Goal: Transaction & Acquisition: Purchase product/service

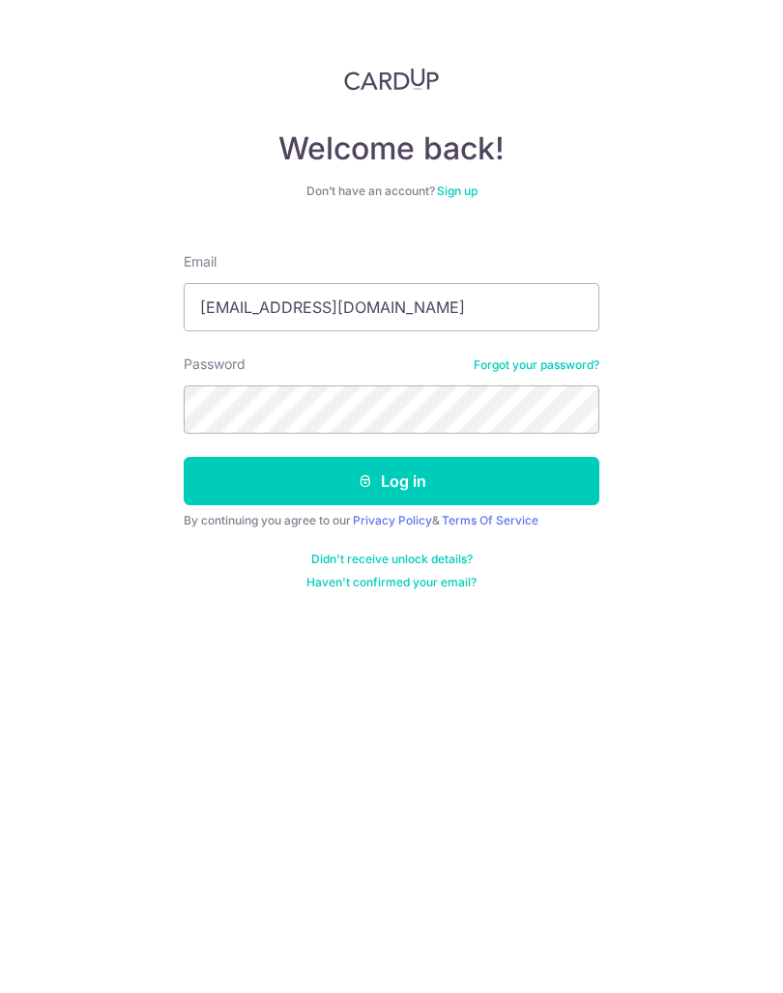
type input "[EMAIL_ADDRESS][DOMAIN_NAME]"
click at [391, 481] on button "Log in" at bounding box center [391, 481] width 415 height 48
click at [229, 483] on button "Log in" at bounding box center [391, 481] width 415 height 48
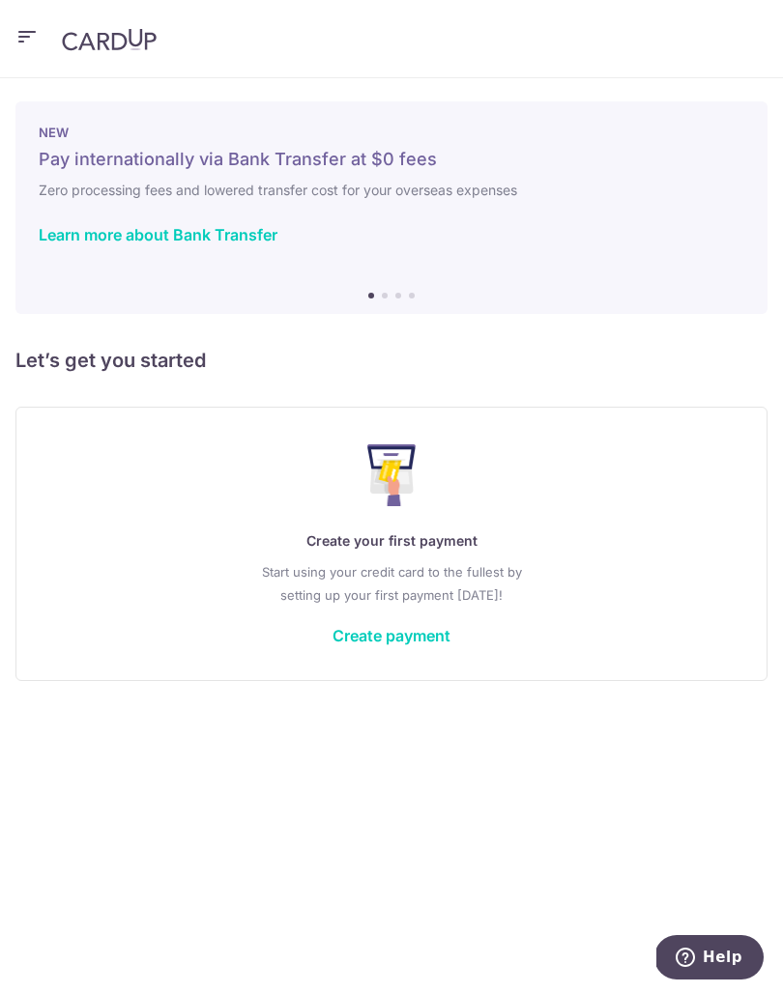
click at [415, 617] on div "Create your first payment Start using your credit card to the fullest by settin…" at bounding box center [391, 543] width 703 height 229
click at [428, 637] on link "Create payment" at bounding box center [391, 635] width 118 height 19
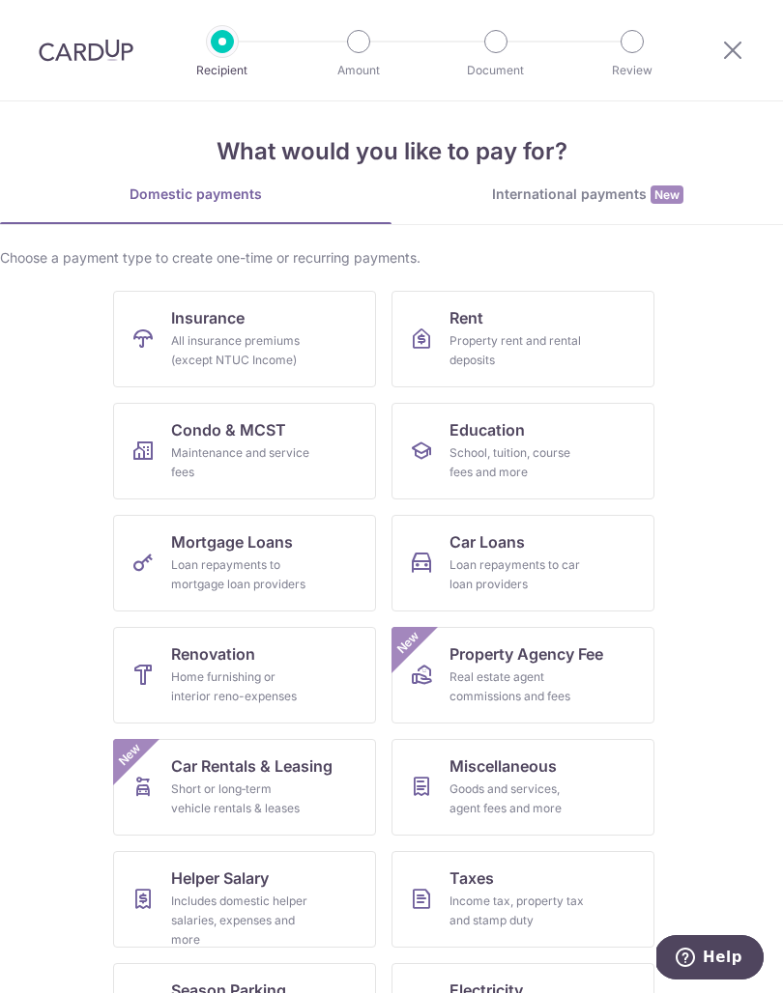
scroll to position [12, 0]
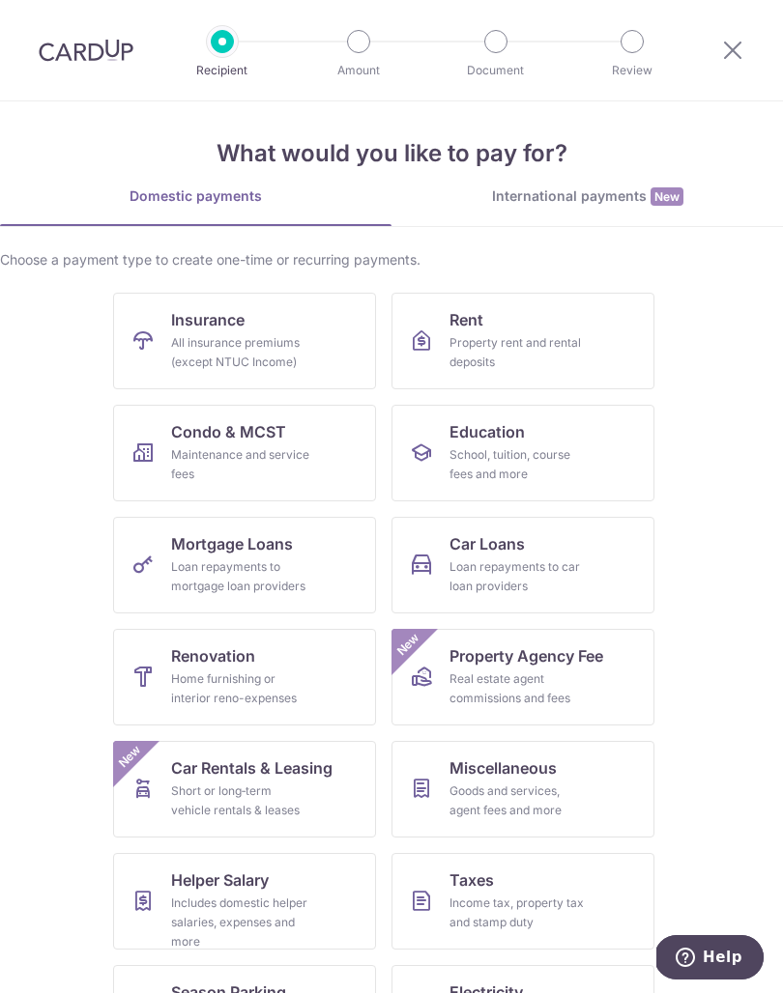
click at [562, 887] on link "Taxes Income tax, property tax and stamp duty" at bounding box center [522, 901] width 263 height 97
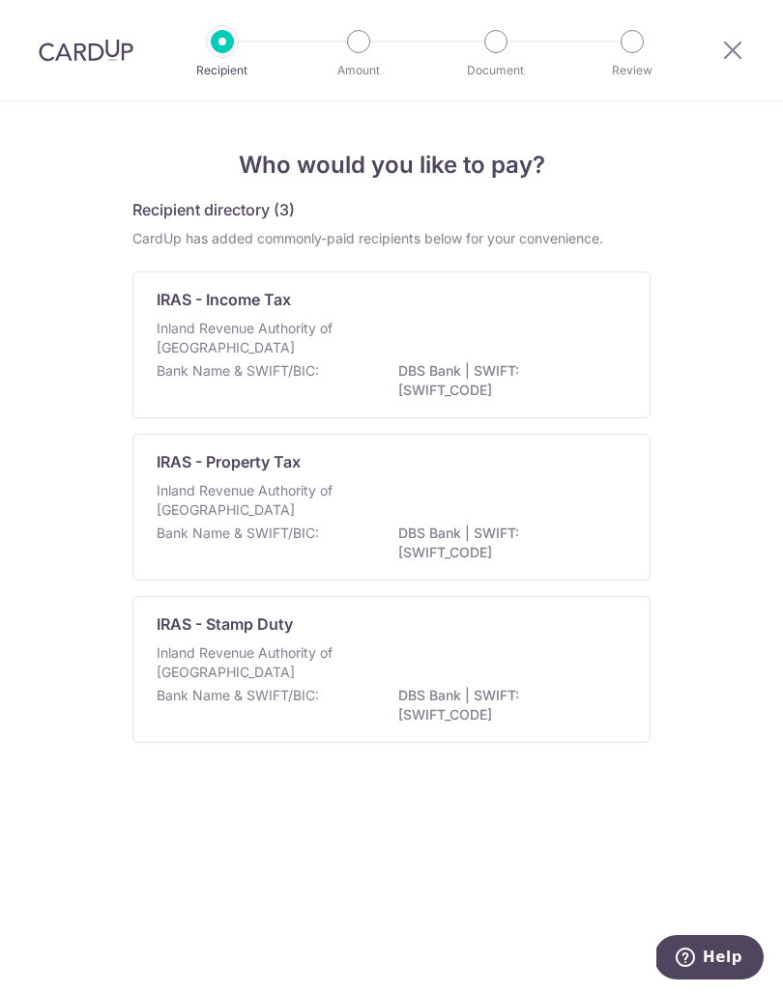
click at [398, 384] on p "DBS Bank | SWIFT: DBSSSGSGXXX" at bounding box center [506, 380] width 216 height 39
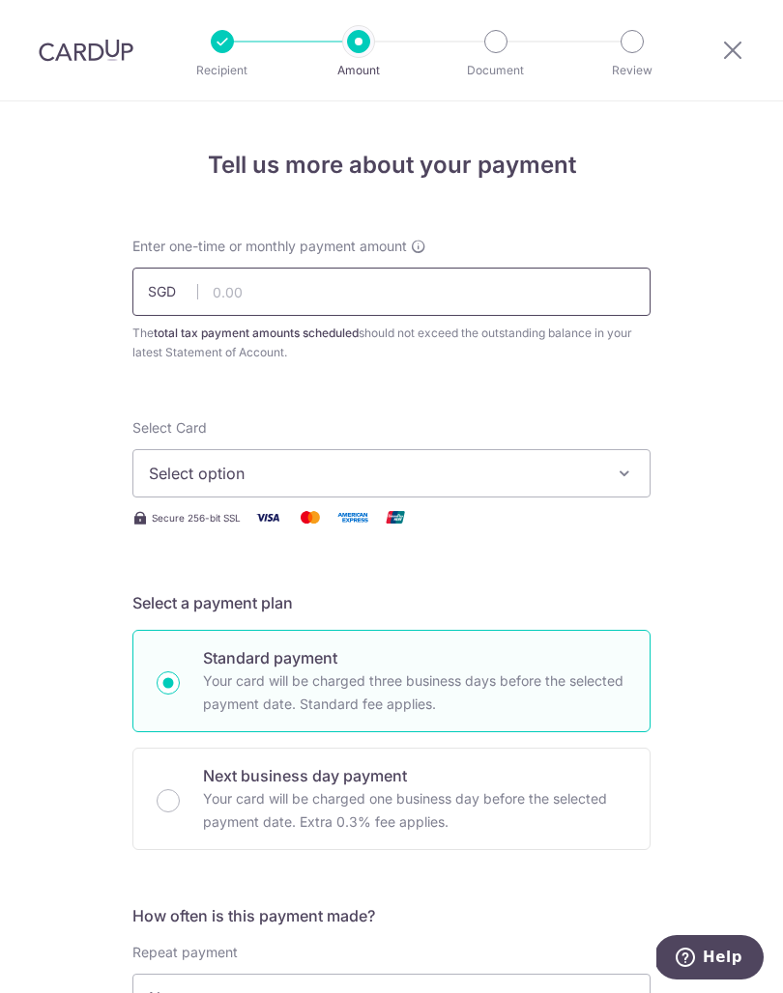
click at [466, 305] on input "text" at bounding box center [391, 292] width 518 height 48
type input "100.00"
click at [174, 475] on span "Select option" at bounding box center [374, 473] width 450 height 23
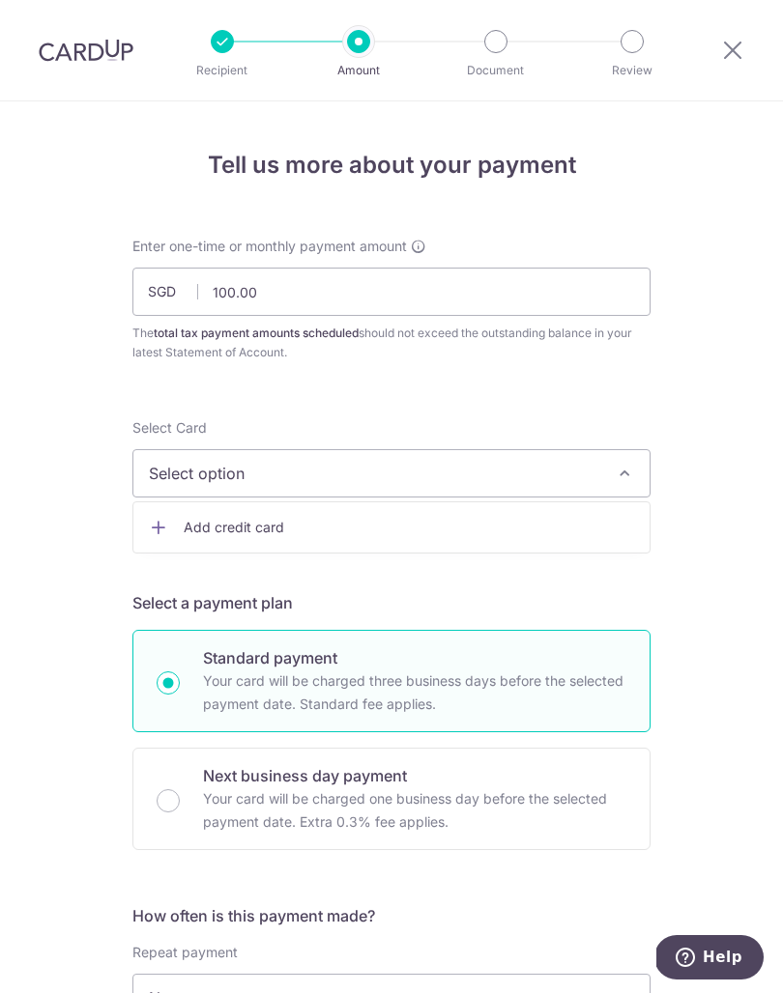
click at [690, 394] on div at bounding box center [391, 496] width 783 height 993
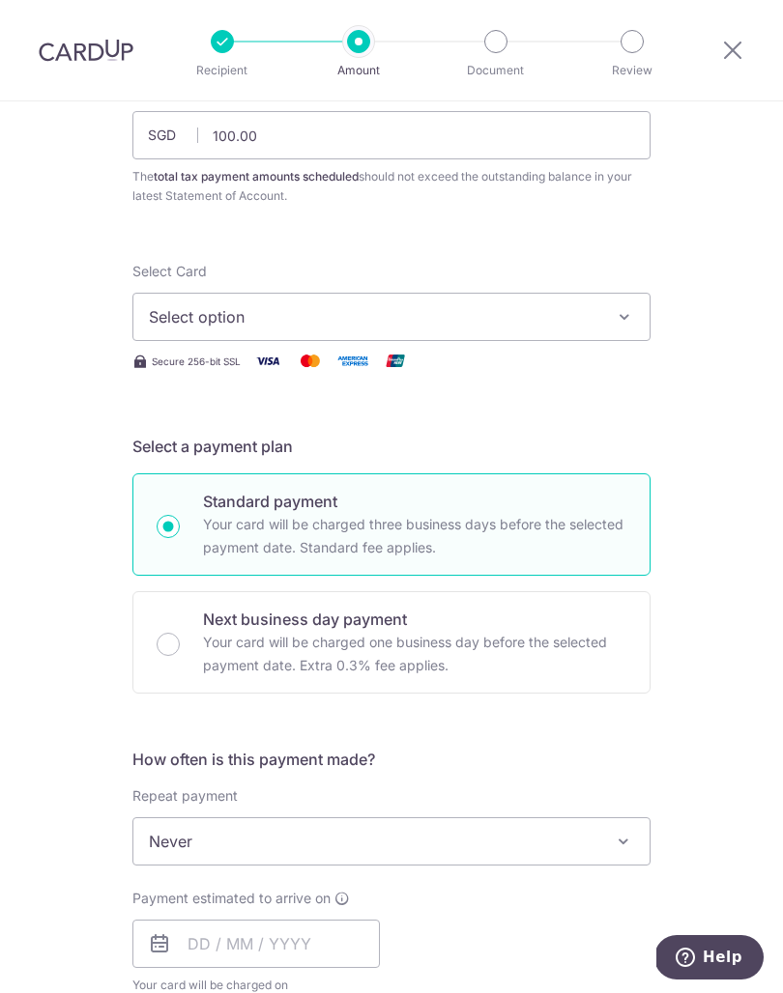
scroll to position [144, 0]
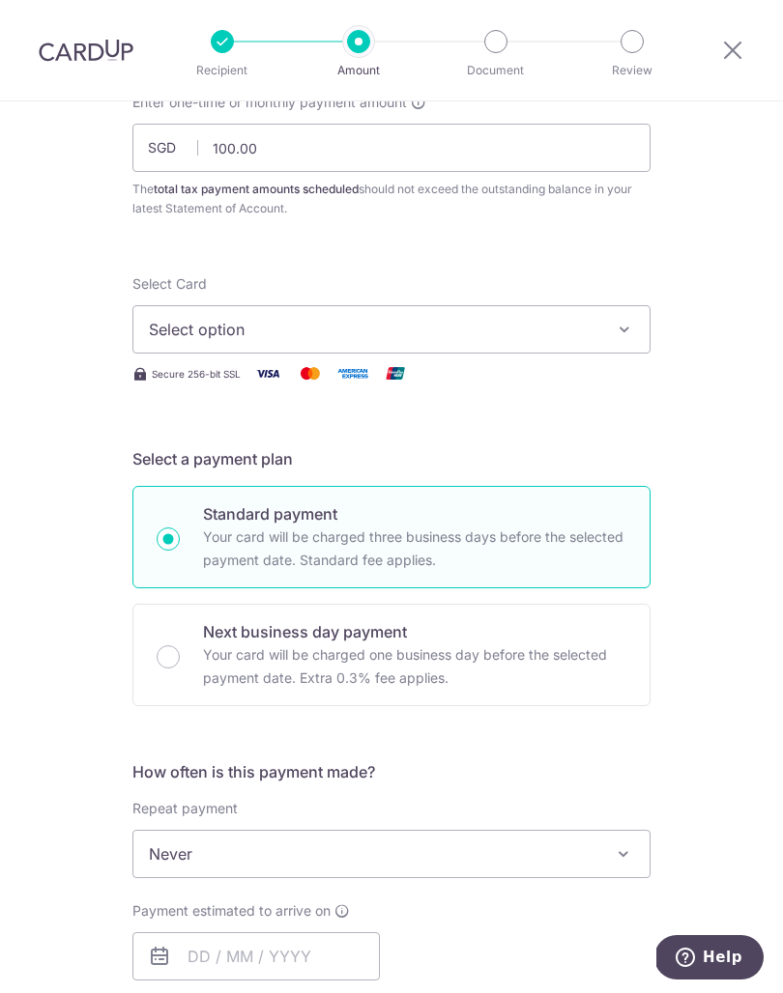
click at [181, 333] on span "Select option" at bounding box center [374, 329] width 450 height 23
click at [183, 394] on link "Add credit card" at bounding box center [391, 383] width 516 height 35
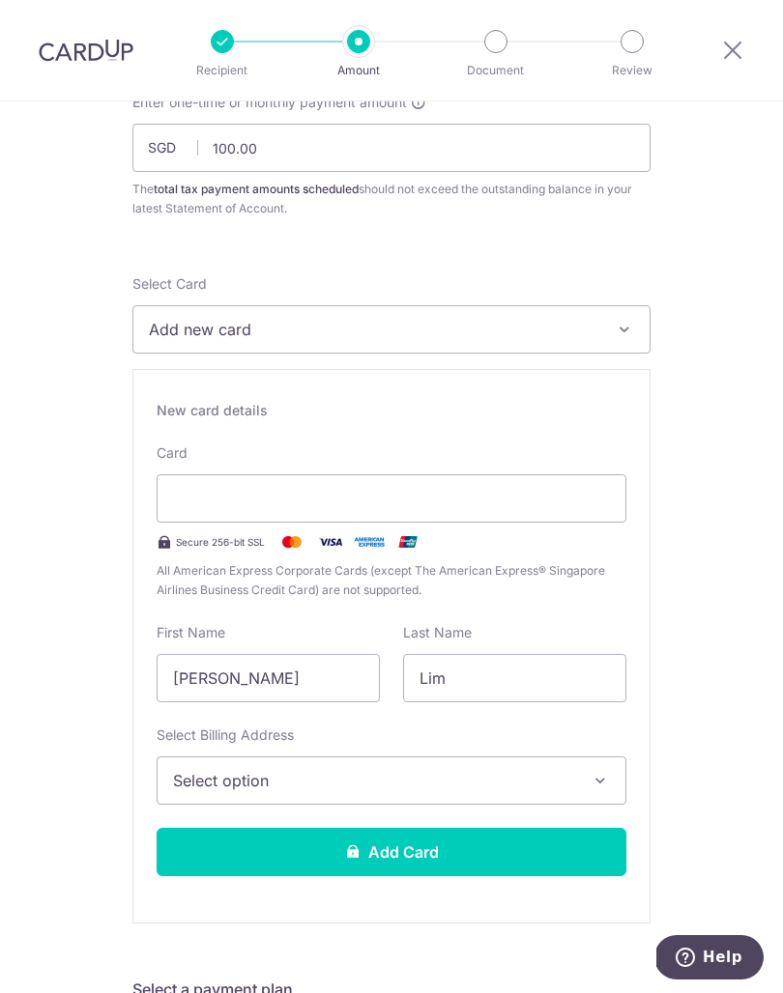
click at [197, 515] on div at bounding box center [392, 498] width 470 height 48
click at [460, 510] on div at bounding box center [392, 498] width 470 height 48
click at [332, 674] on input "[PERSON_NAME]" at bounding box center [268, 678] width 223 height 48
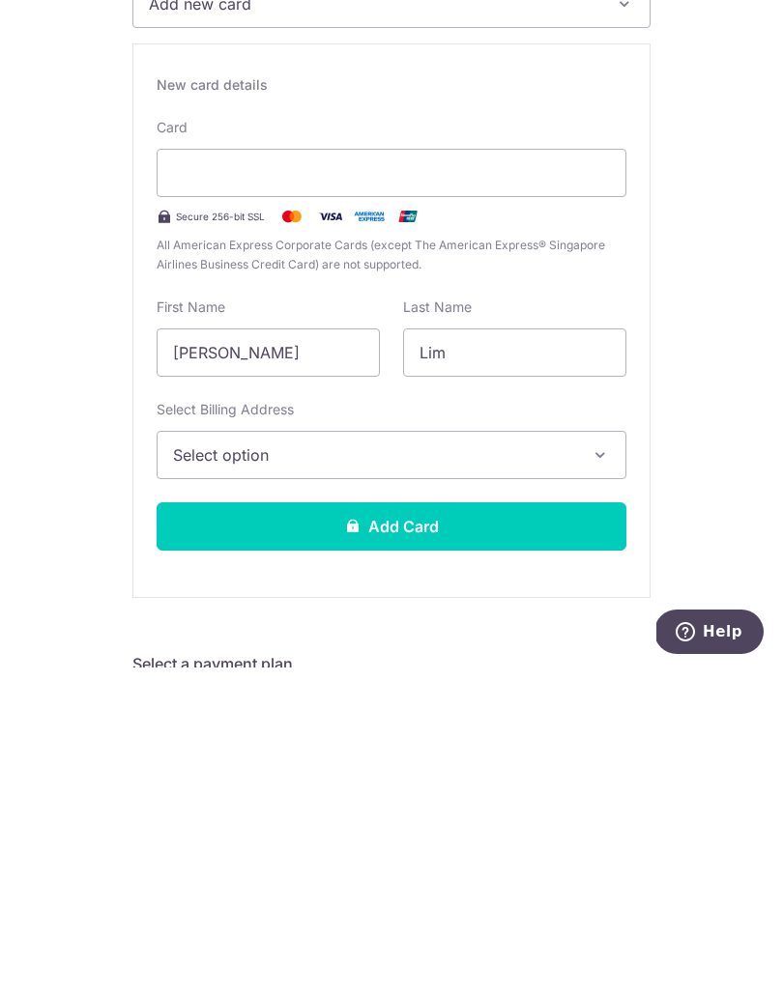
click at [564, 769] on span "Select option" at bounding box center [374, 780] width 402 height 23
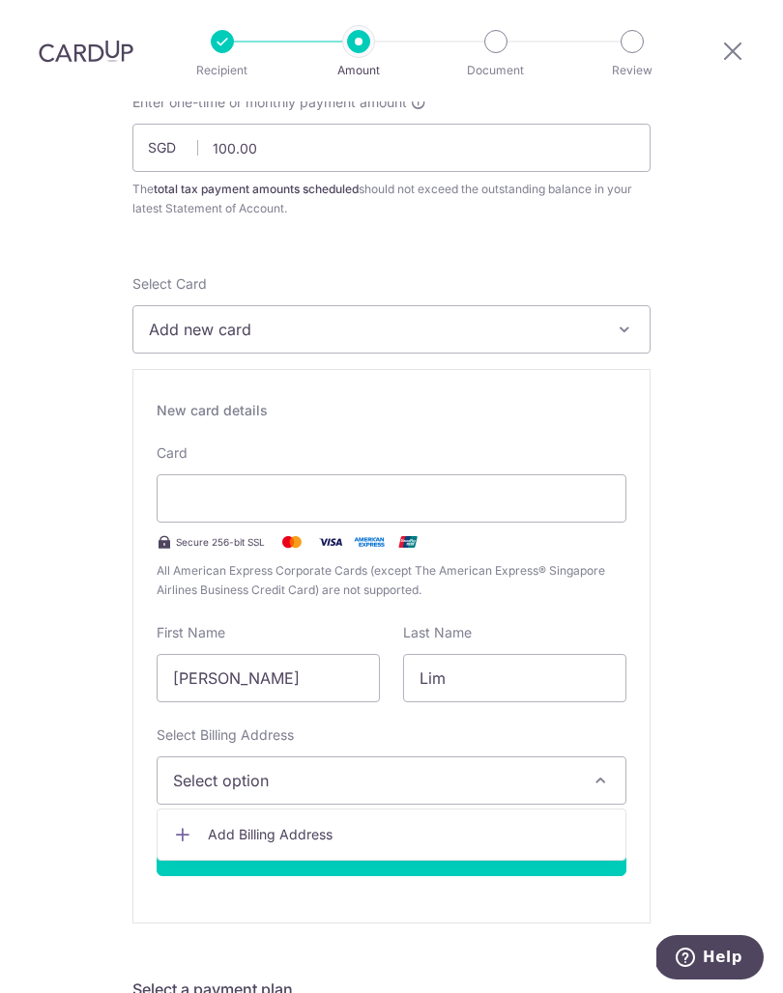
click at [463, 825] on span "Add Billing Address" at bounding box center [409, 834] width 402 height 19
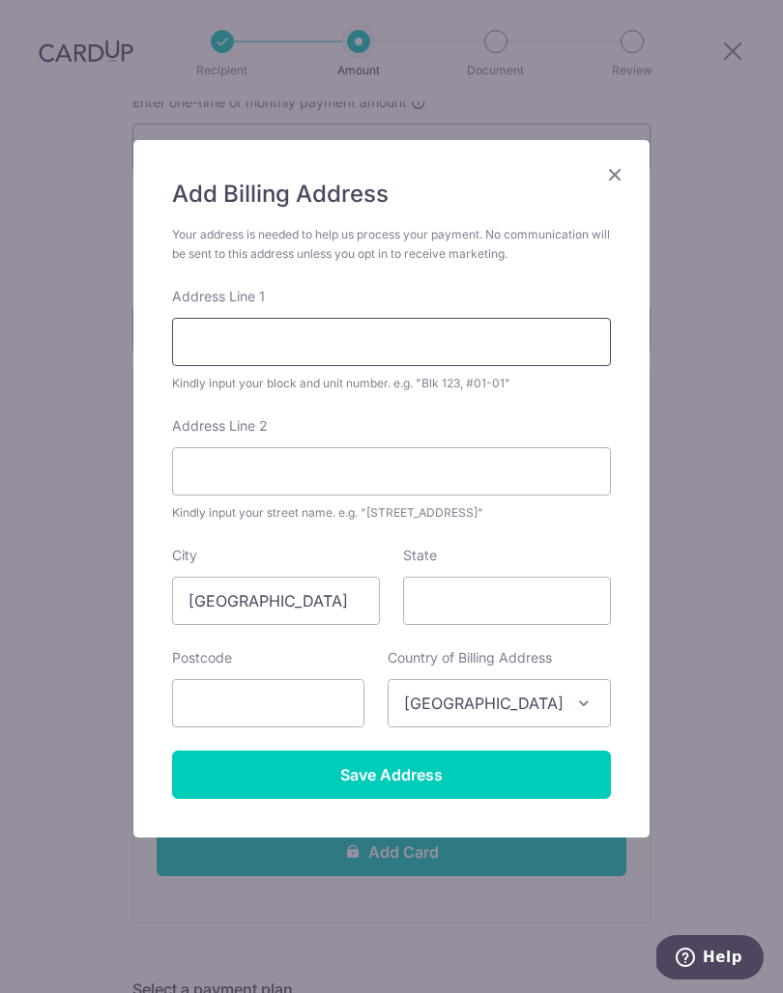
click at [229, 353] on input "Address Line 1" at bounding box center [391, 342] width 439 height 48
type input "102 Haig Road"
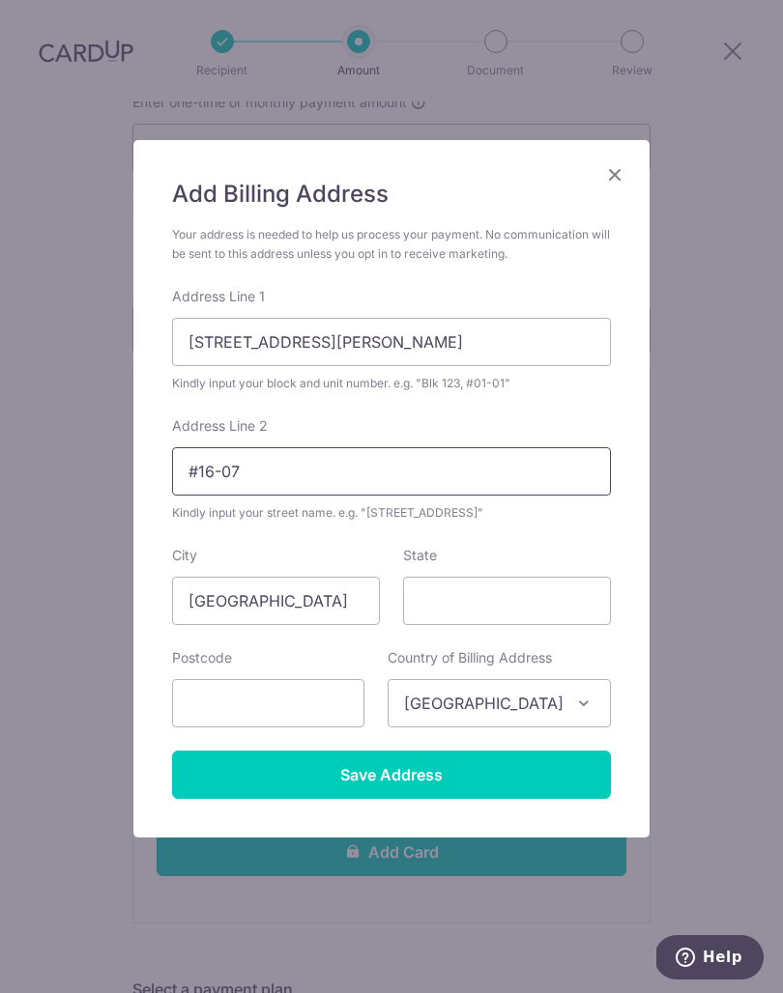
type input "#16-07"
type input "438798"
click at [529, 773] on input "Save Address" at bounding box center [391, 775] width 439 height 48
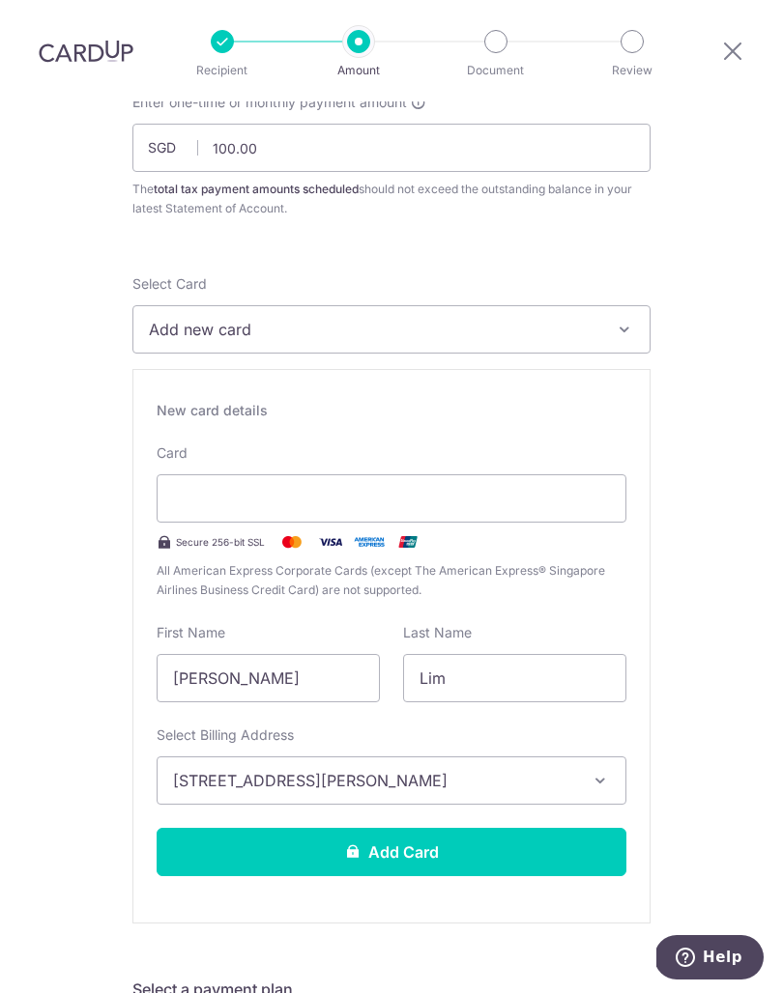
click at [539, 828] on button "Add Card" at bounding box center [392, 852] width 470 height 48
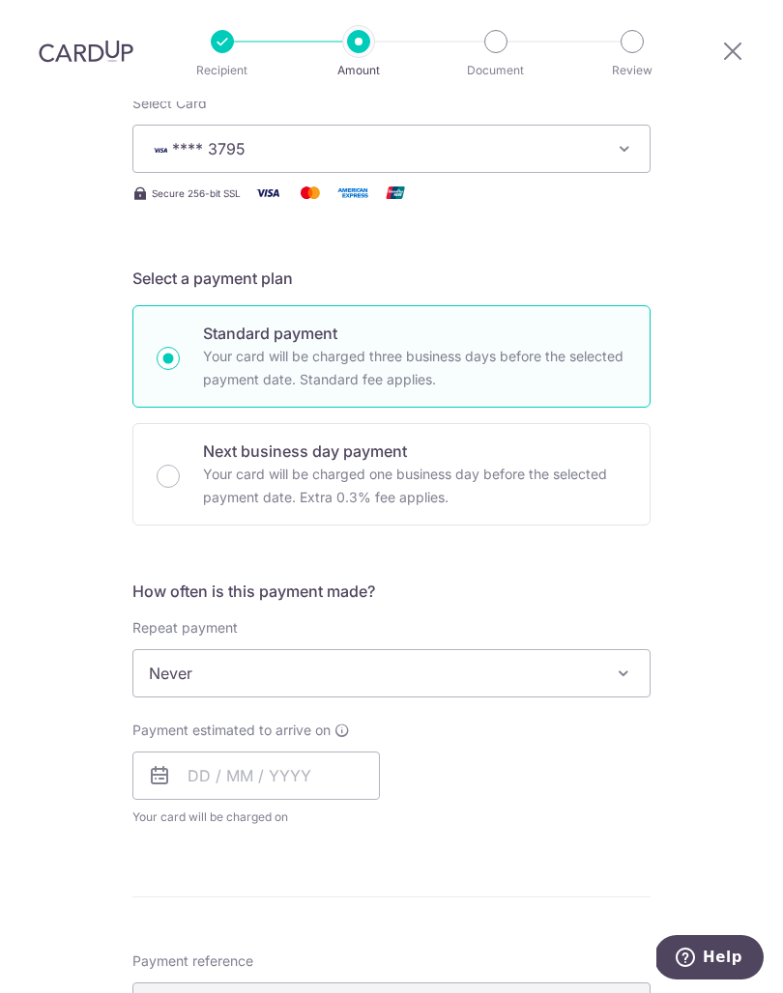
scroll to position [337, 0]
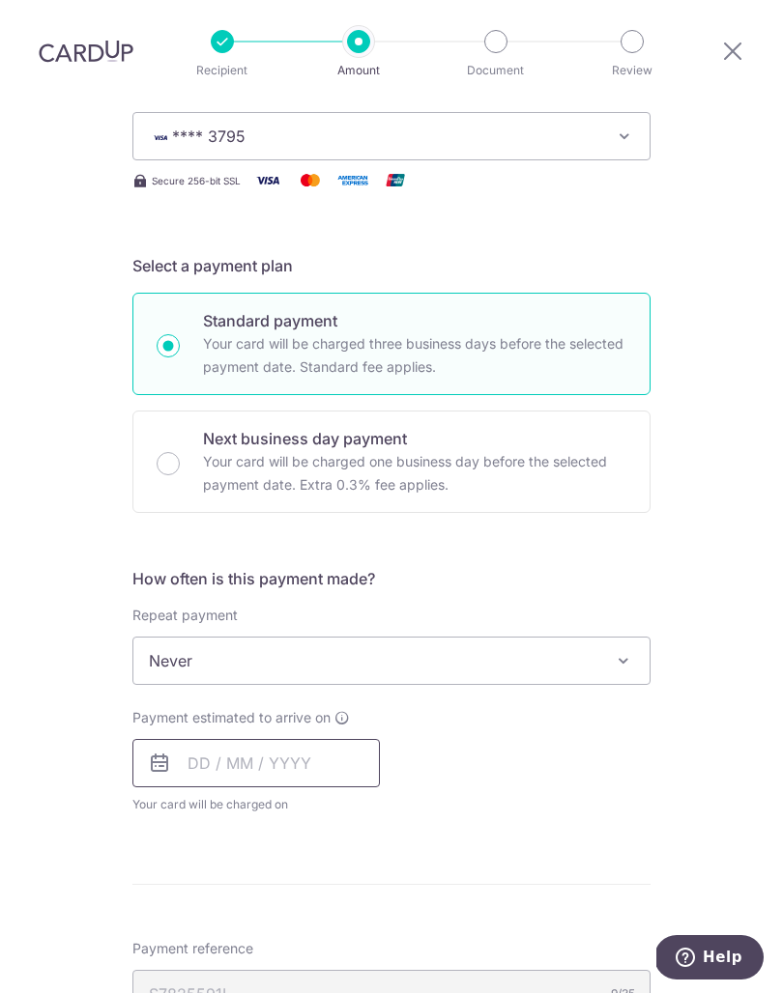
click at [206, 739] on input "text" at bounding box center [255, 763] width 247 height 48
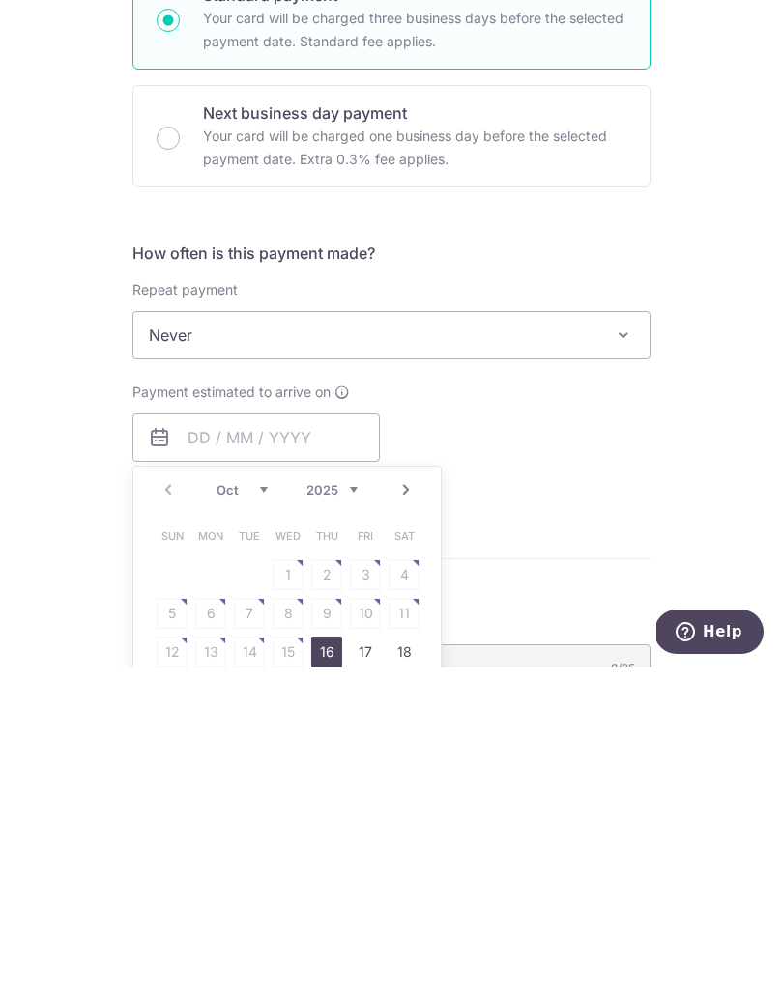
click at [370, 962] on link "17" at bounding box center [365, 977] width 31 height 31
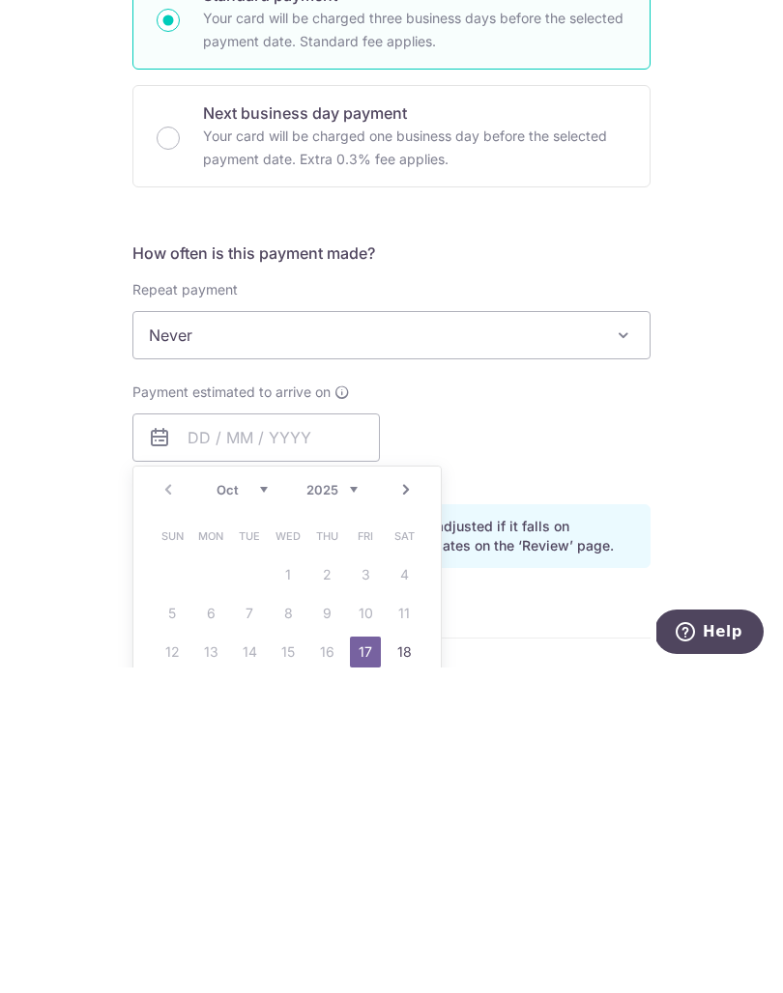
type input "[DATE]"
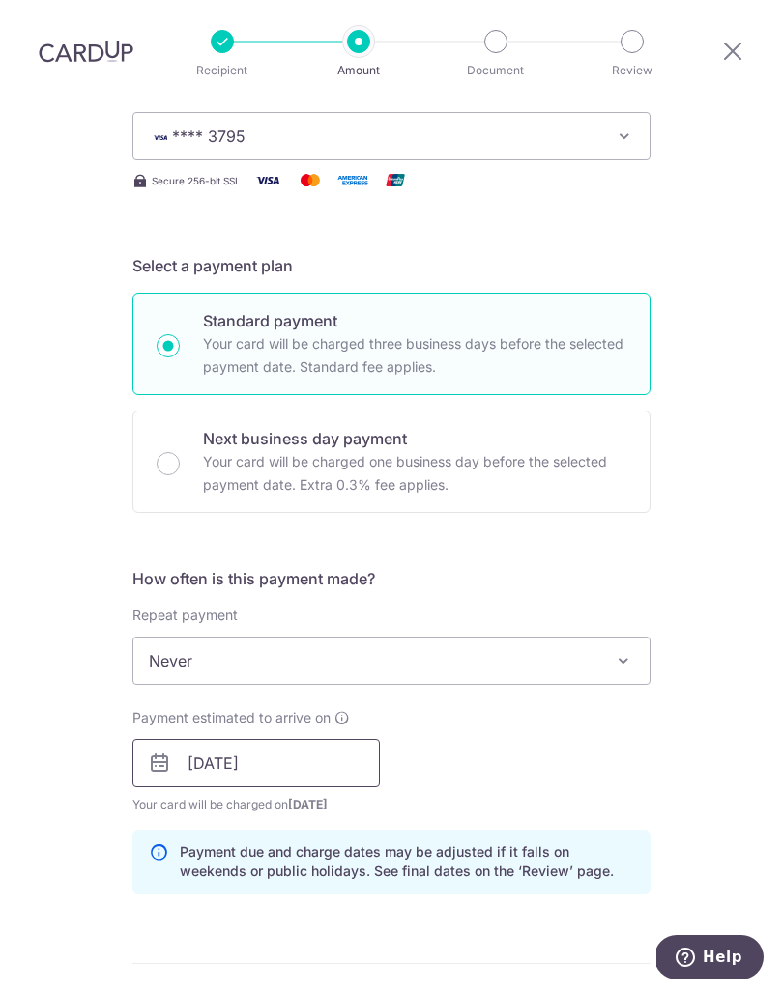
click at [353, 739] on input "17/10/2025" at bounding box center [255, 763] width 247 height 48
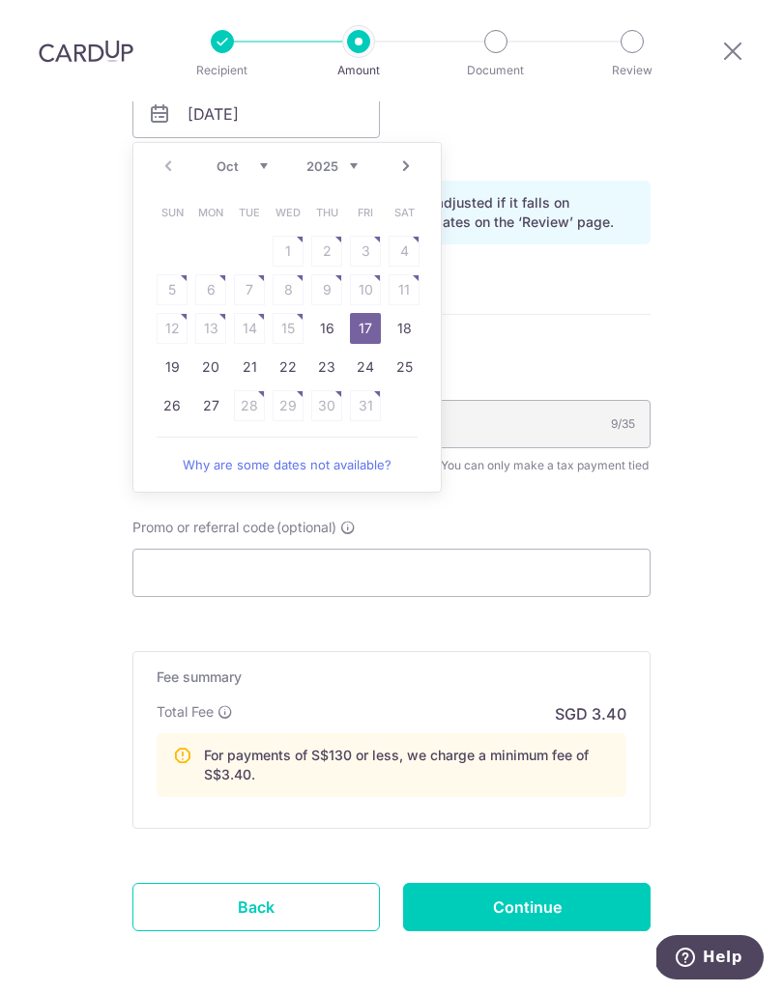
scroll to position [985, 0]
click at [711, 453] on div "Tell us more about your payment Enter one-time or monthly payment amount SGD 10…" at bounding box center [391, 96] width 783 height 1961
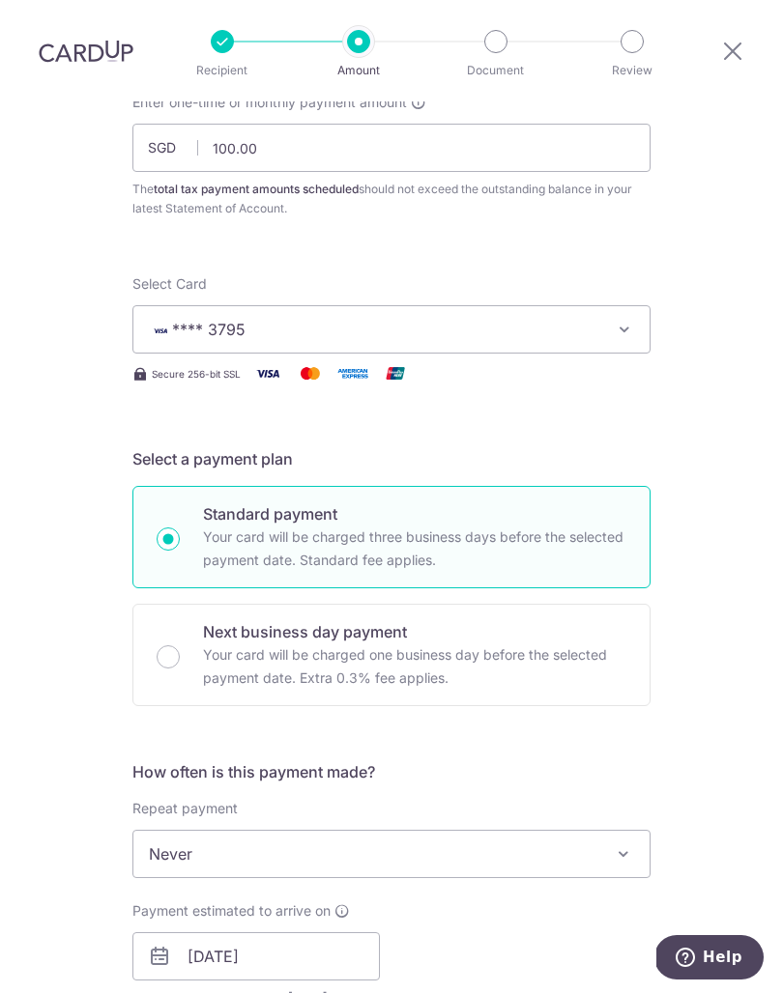
scroll to position [51, 0]
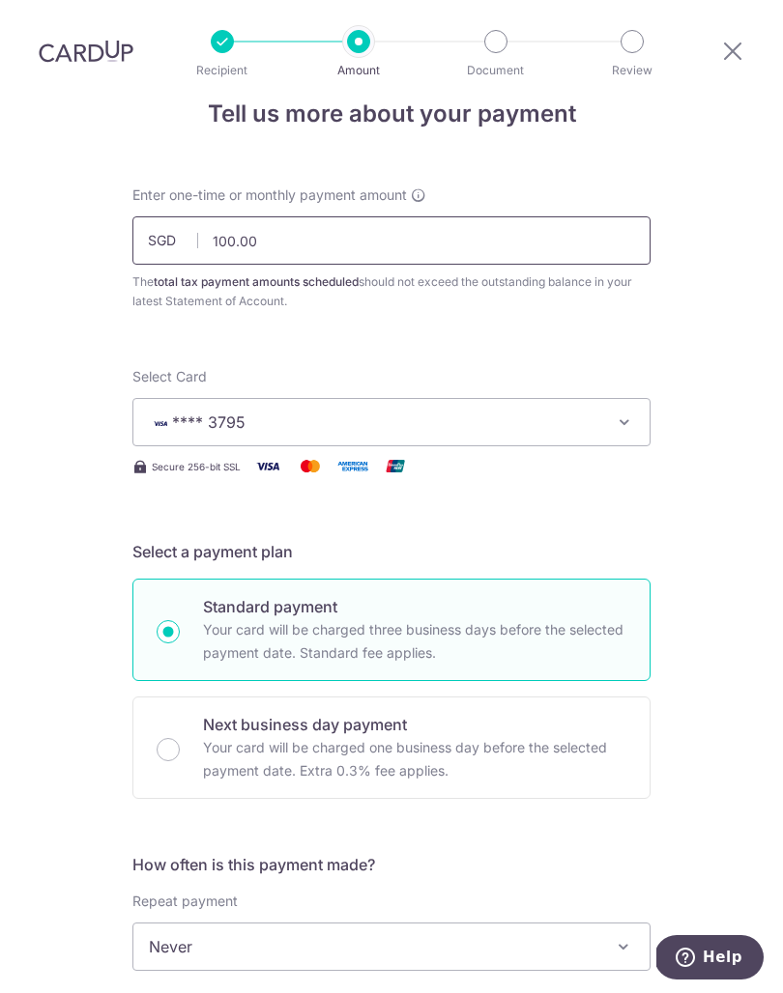
click at [254, 216] on input "100.00" at bounding box center [391, 240] width 518 height 48
type input "1"
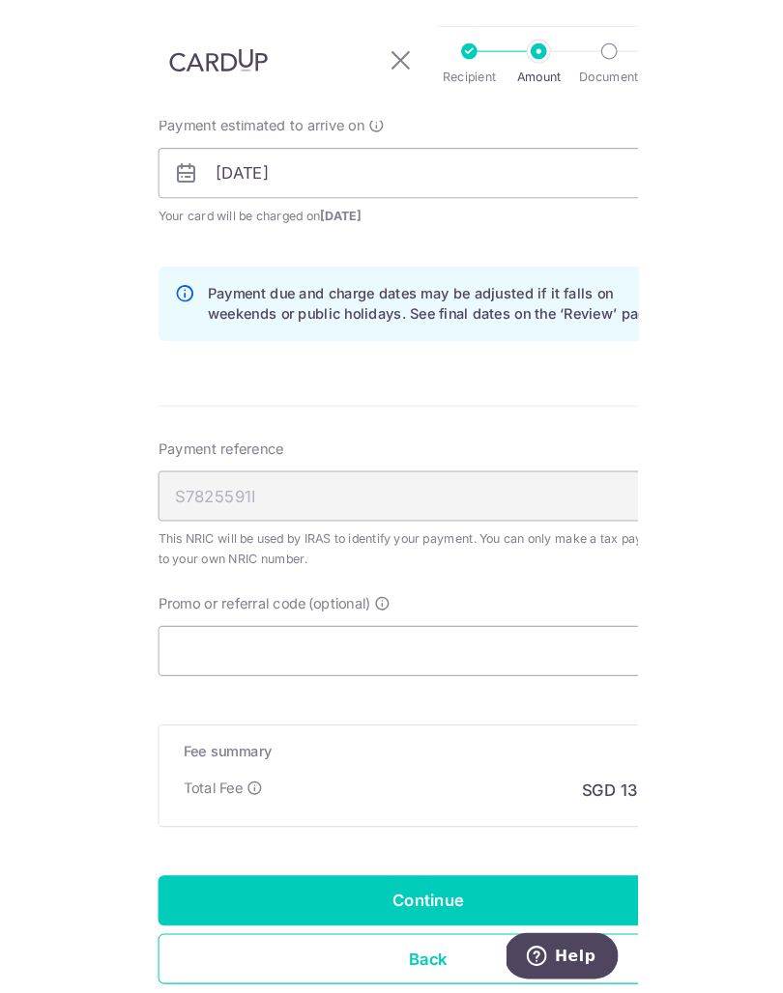
scroll to position [84, 0]
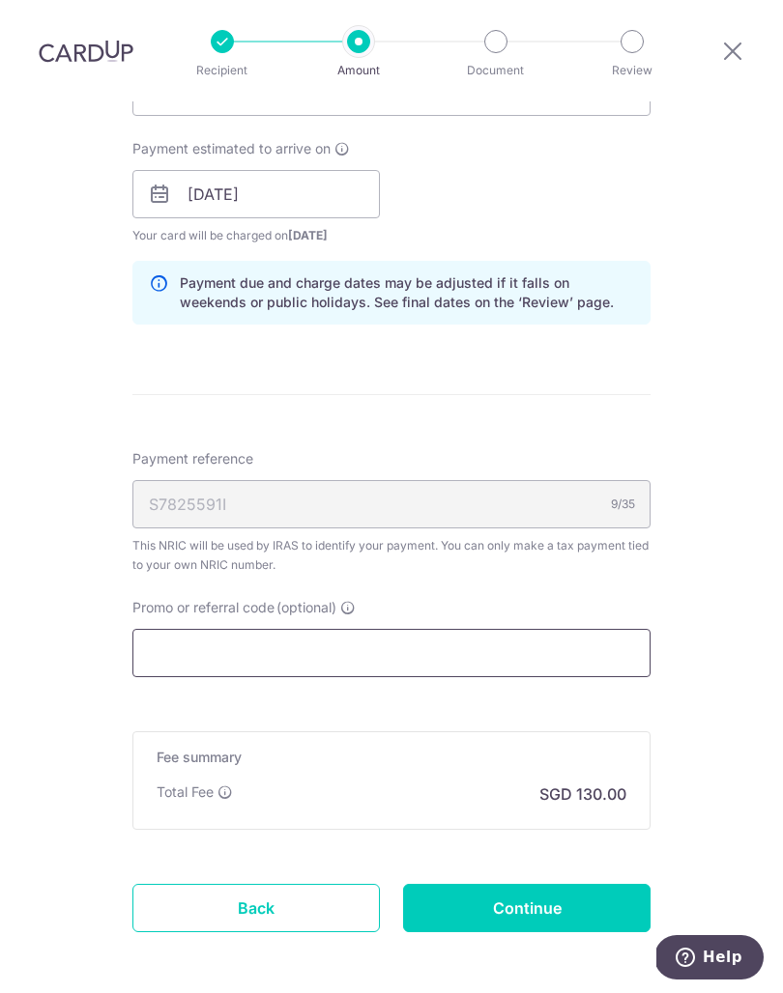
click at [445, 629] on input "Promo or referral code (optional)" at bounding box center [391, 653] width 518 height 48
type input "5,000.00"
click at [423, 629] on input "Promo or referral code (optional)" at bounding box center [391, 653] width 518 height 48
paste input "VTAX25ONE T&Cs"
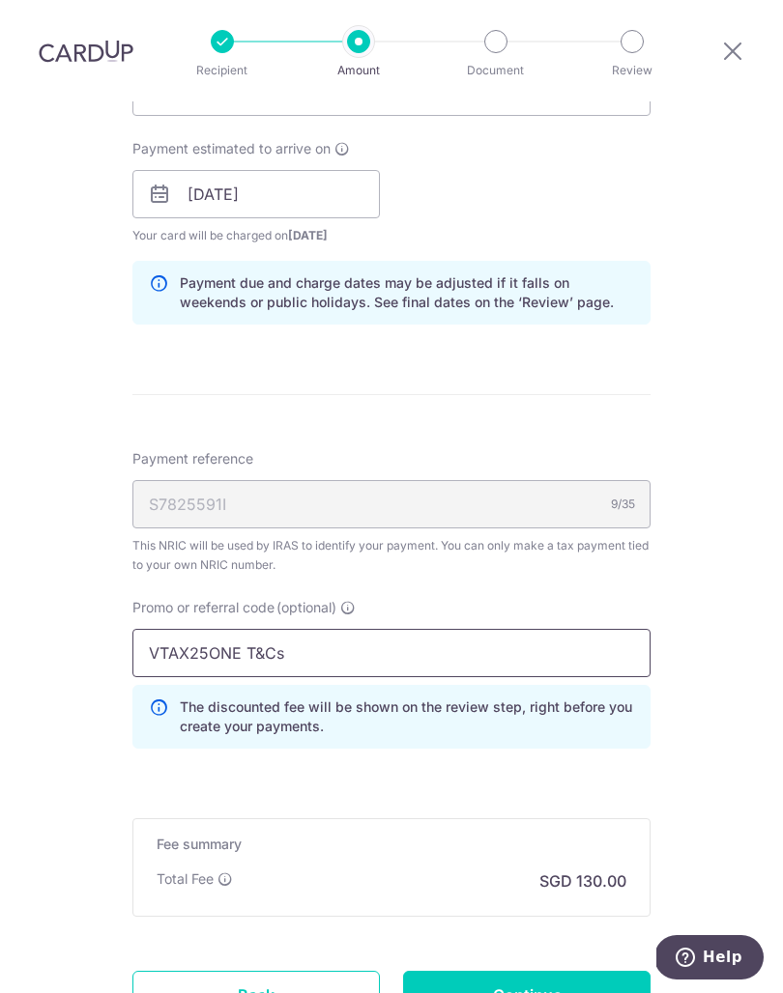
click at [524, 629] on input "VTAX25ONE T&Cs" at bounding box center [391, 653] width 518 height 48
type input "VTAX25ONE"
click button "Add Card" at bounding box center [0, 0] width 0 height 0
click at [594, 971] on input "Continue" at bounding box center [526, 995] width 247 height 48
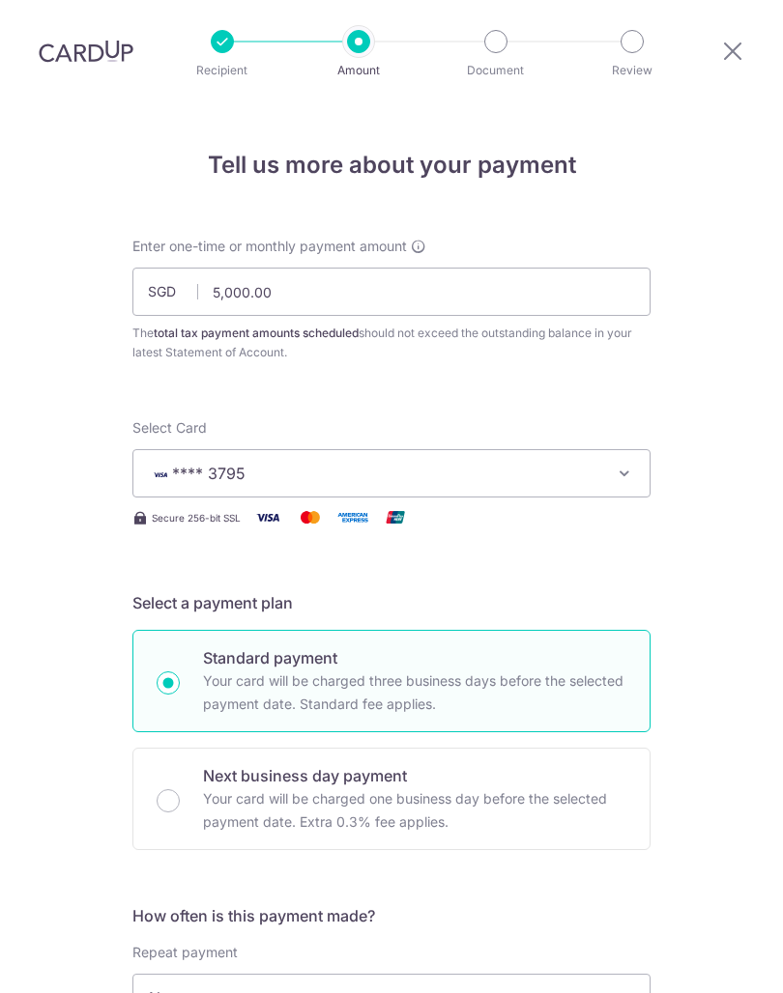
scroll to position [1020, 0]
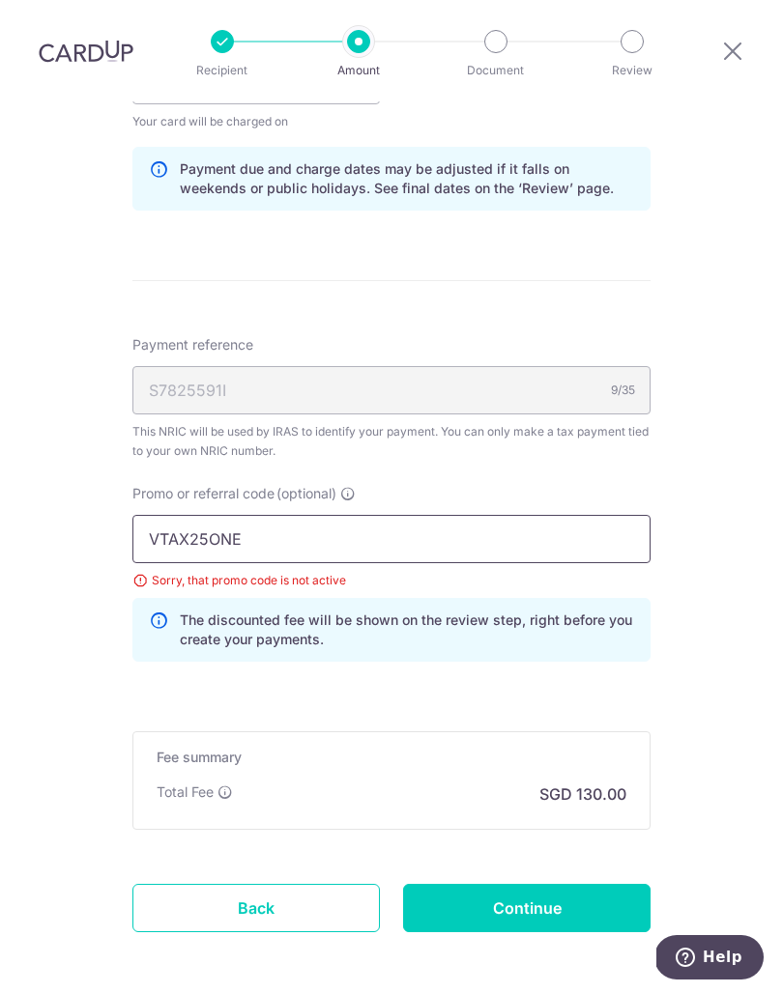
click at [625, 515] on input "VTAX25ONE" at bounding box center [391, 539] width 518 height 48
click at [617, 515] on input "VTAX25ONE" at bounding box center [391, 539] width 518 height 48
type input "V"
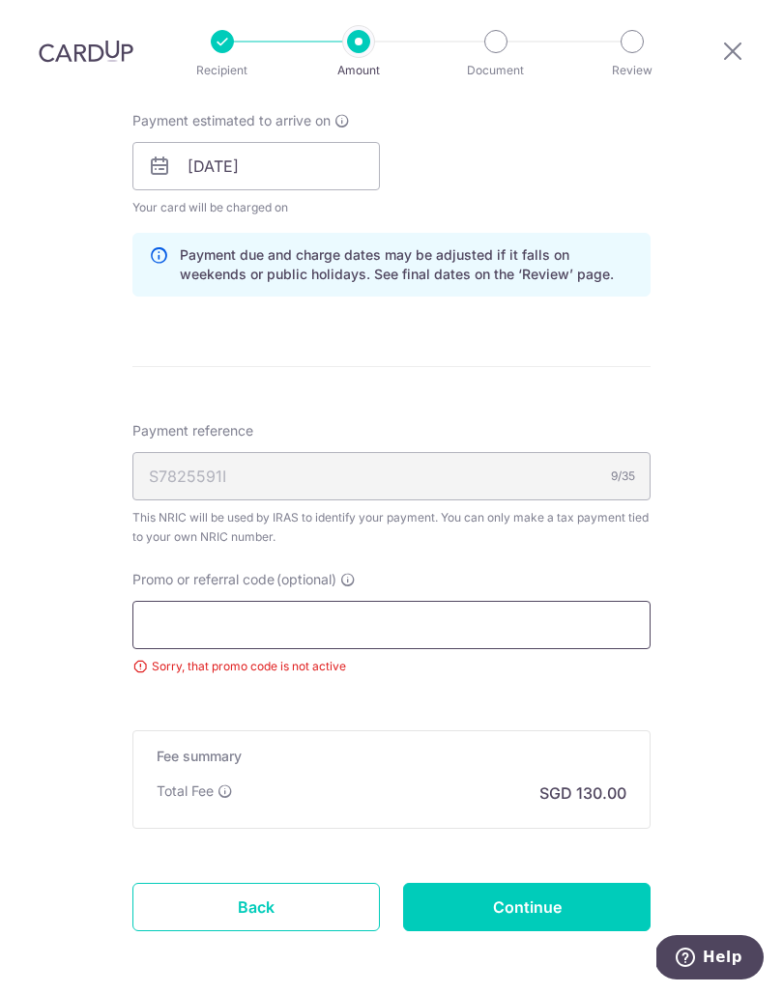
scroll to position [933, 0]
click at [387, 602] on input "Promo or referral code (optional)" at bounding box center [391, 626] width 518 height 48
paste input "MLTAX25R"
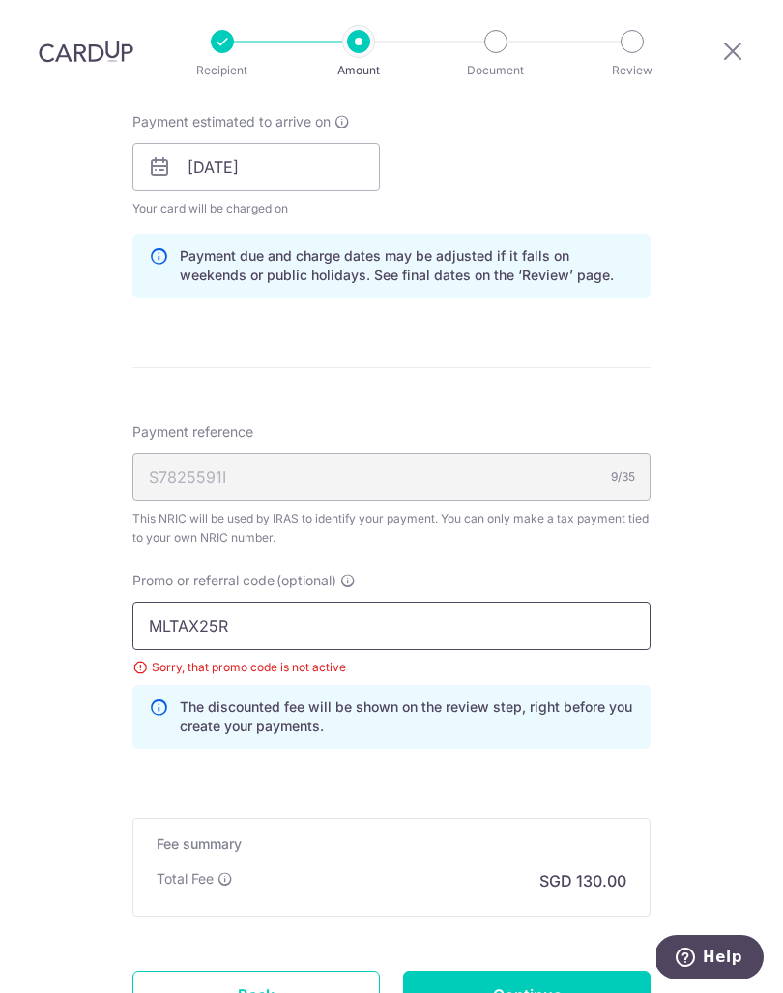
type input "MLTAX25R"
click button "Add Card" at bounding box center [0, 0] width 0 height 0
click at [604, 971] on input "Continue" at bounding box center [526, 995] width 247 height 48
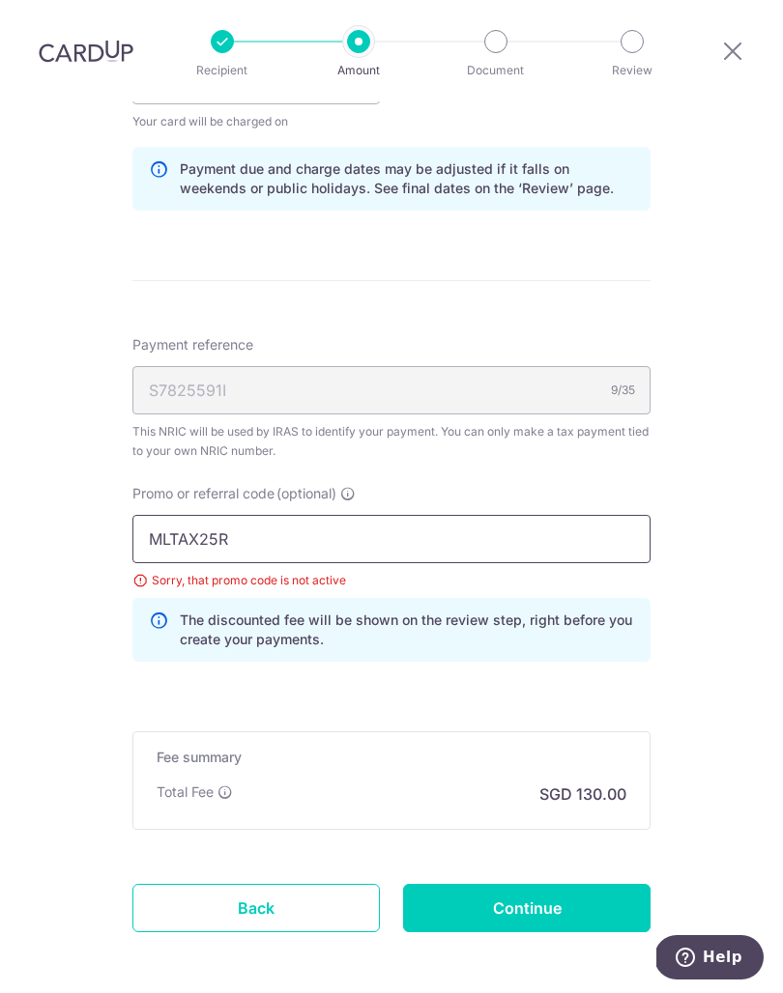
click at [579, 515] on input "MLTAX25R" at bounding box center [391, 539] width 518 height 48
type input "M"
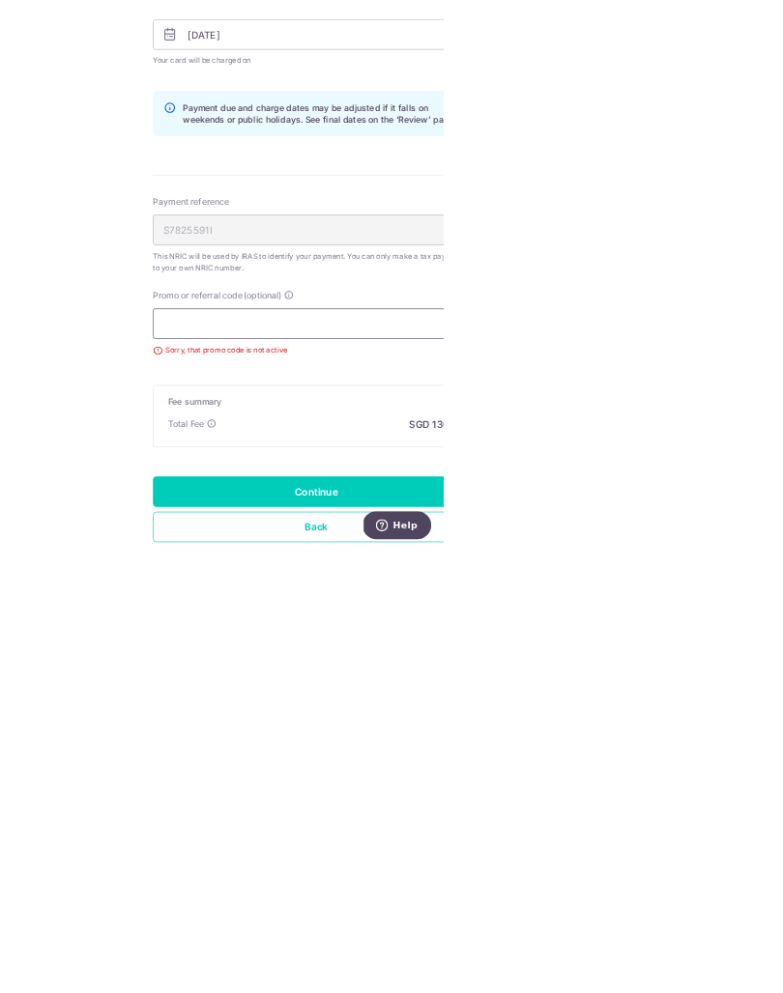
scroll to position [84, 0]
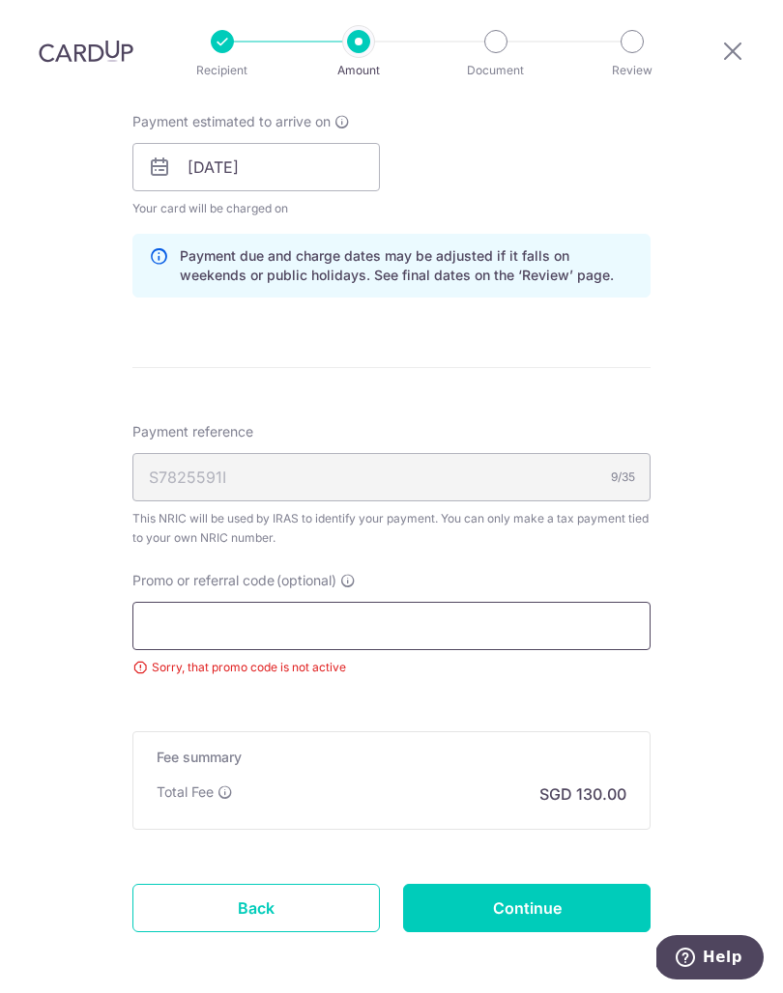
click at [457, 602] on input "Promo or referral code (optional)" at bounding box center [391, 626] width 518 height 48
click at [467, 602] on input "Promo or referral code (optional)" at bounding box center [391, 626] width 518 height 48
paste input "MLTAX25R"
type input "MLTAX25R"
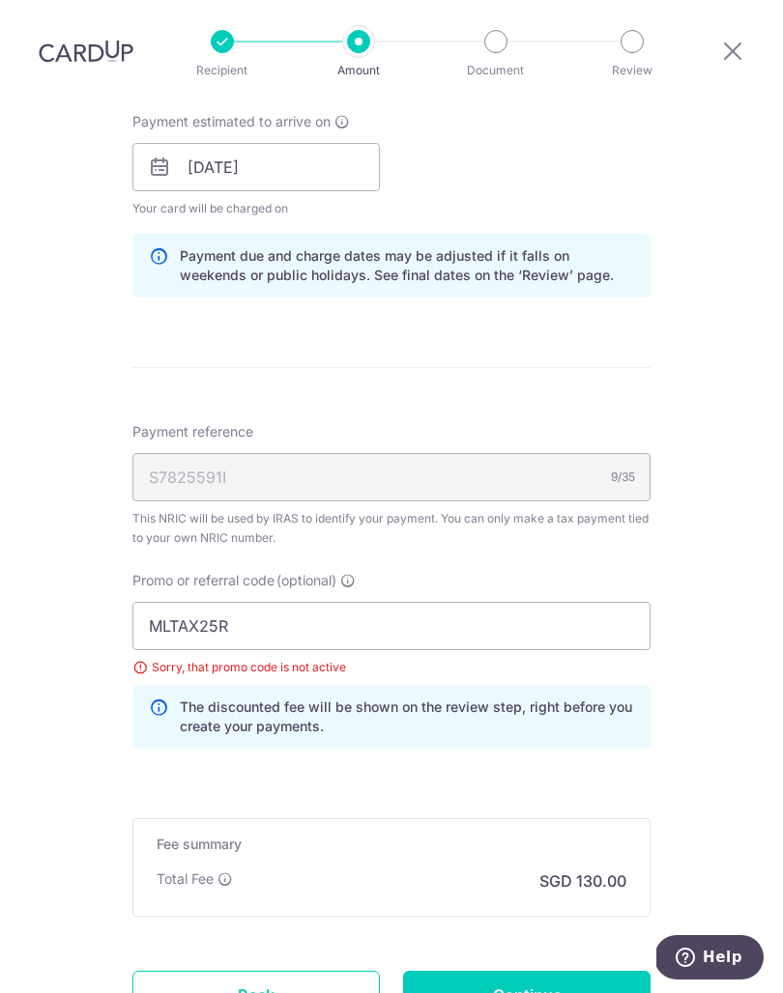
click at [583, 971] on input "Continue" at bounding box center [526, 995] width 247 height 48
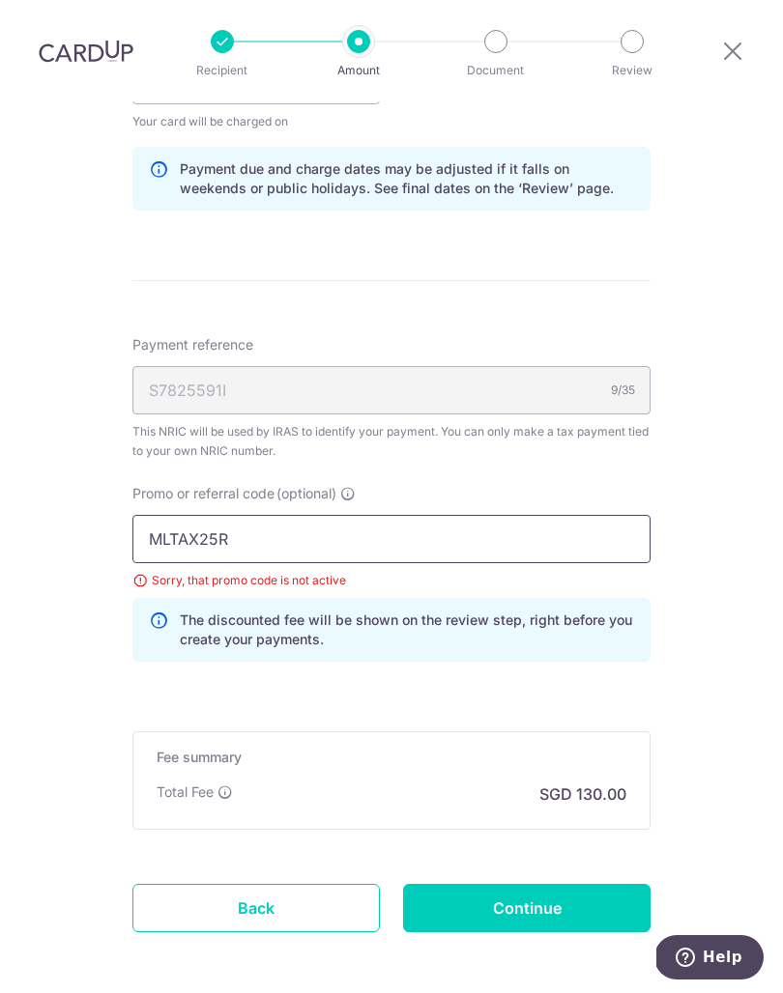
click at [251, 515] on input "MLTAX25R" at bounding box center [391, 539] width 518 height 48
type input "M"
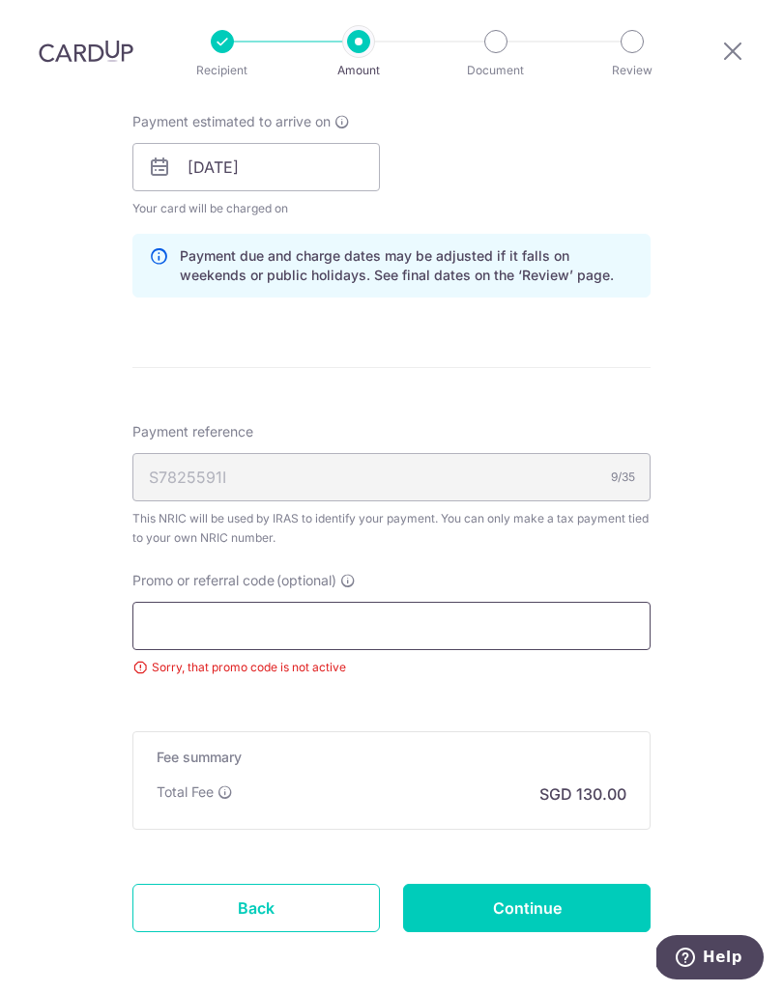
click at [475, 602] on input "Promo or referral code (optional)" at bounding box center [391, 626] width 518 height 48
paste input "VTAX25ONE"
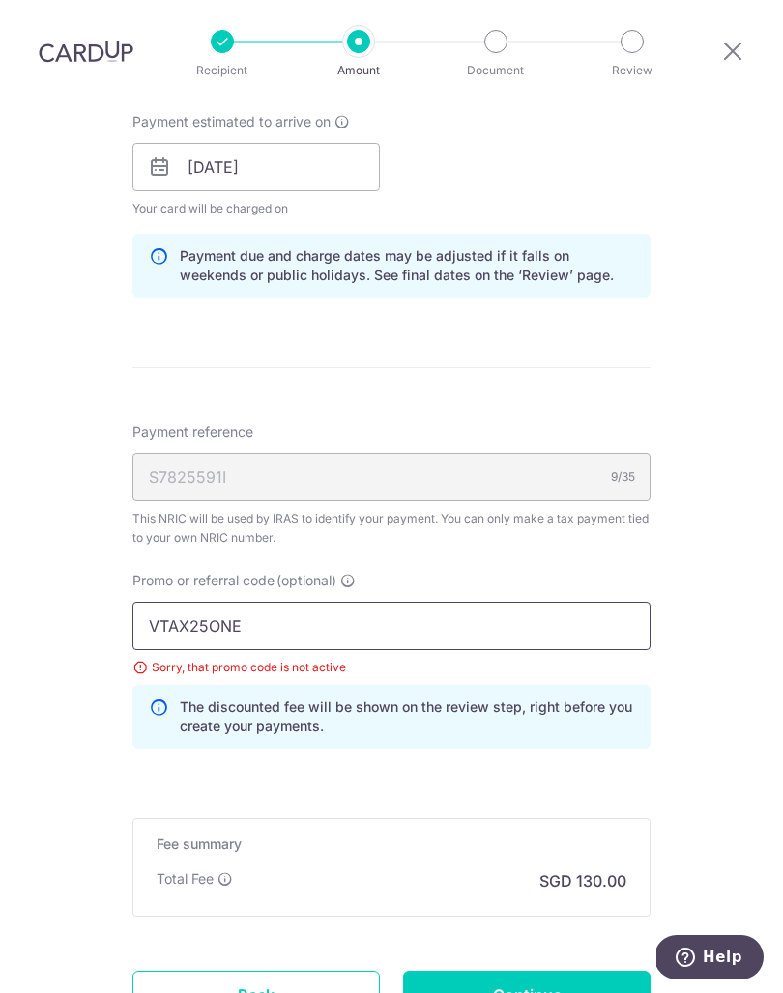
type input "VTAX25ONE"
click at [588, 971] on input "Continue" at bounding box center [526, 995] width 247 height 48
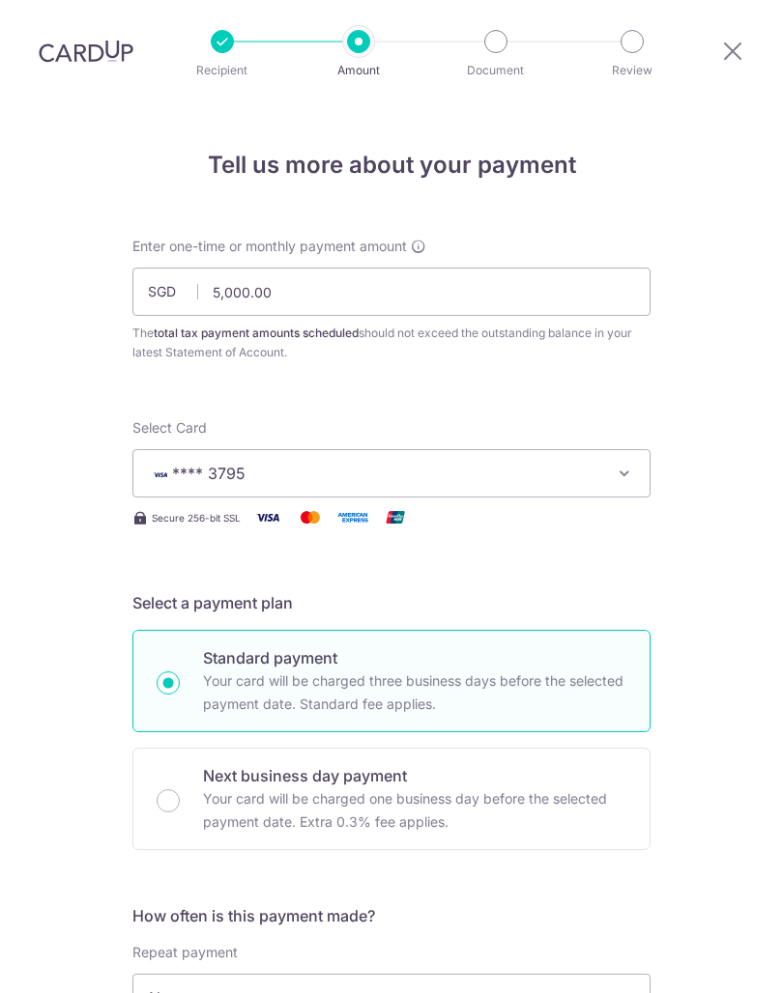
scroll to position [1020, 0]
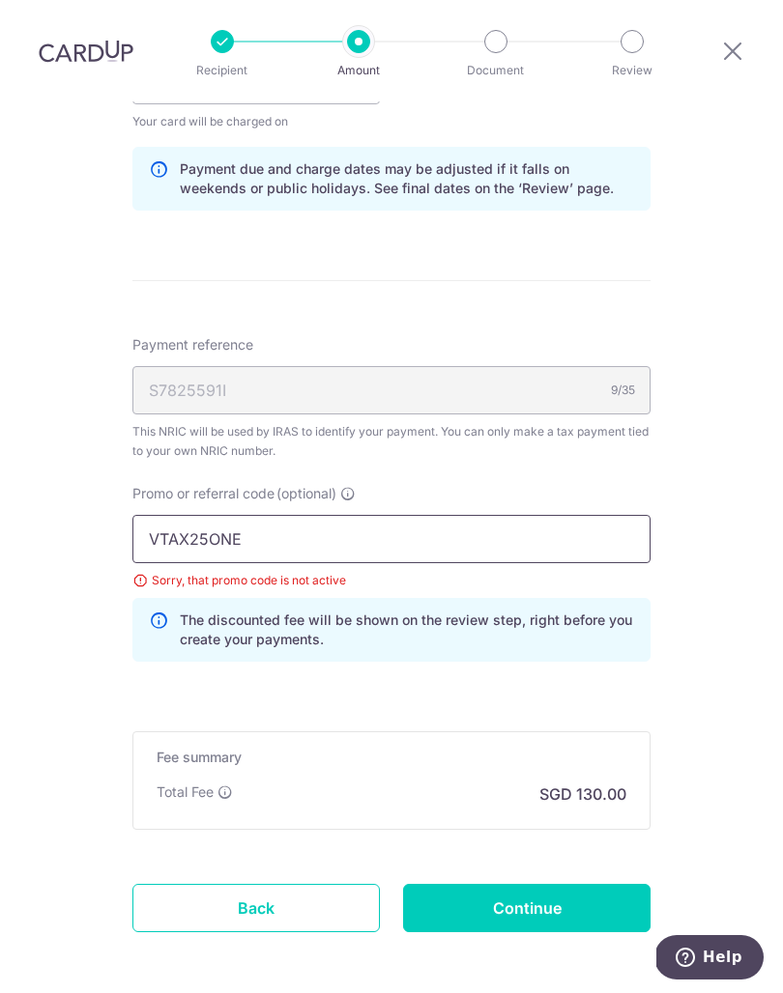
click at [532, 515] on input "VTAX25ONE" at bounding box center [391, 539] width 518 height 48
type input "V"
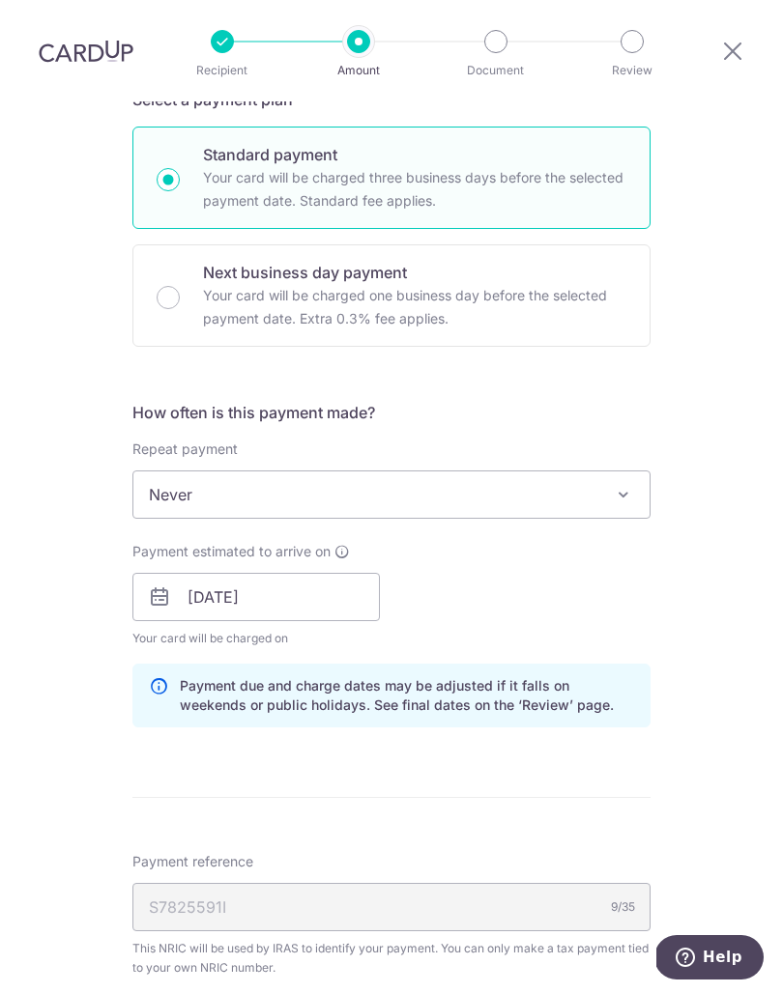
scroll to position [502, 0]
click at [592, 472] on span "Never" at bounding box center [391, 495] width 516 height 46
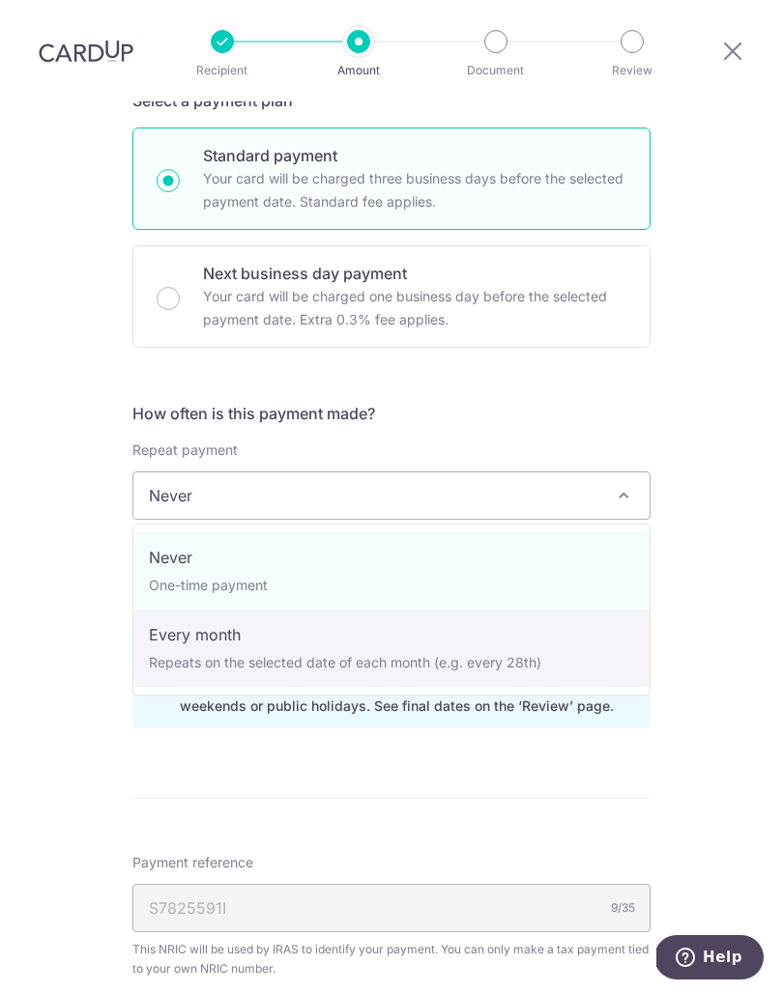
select select "3"
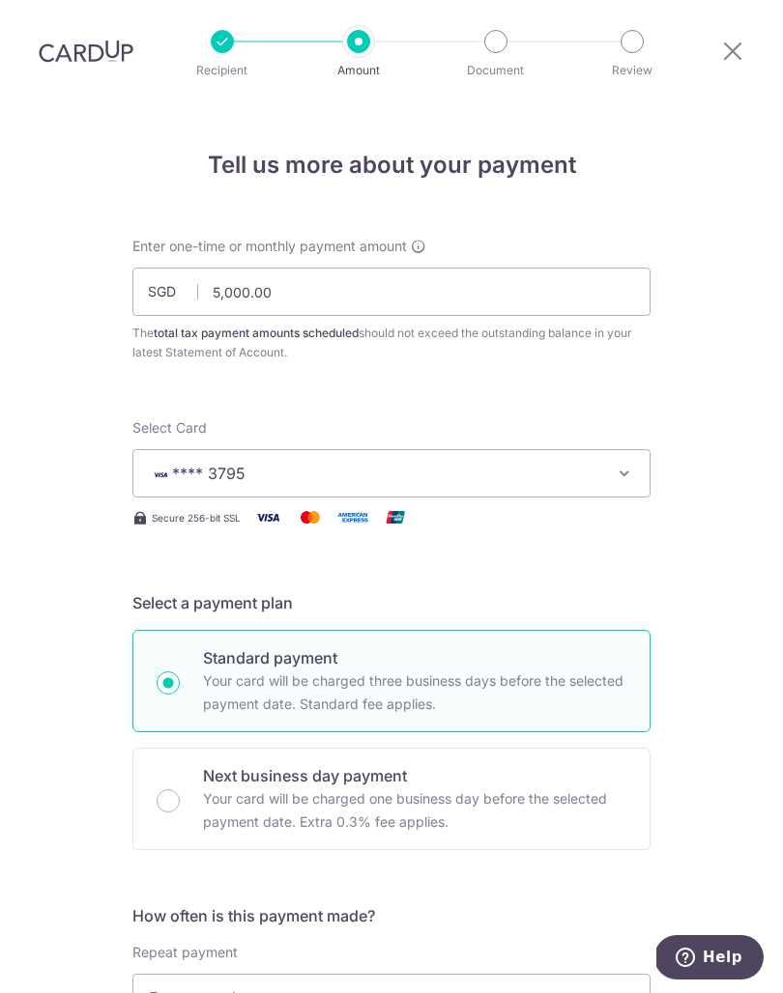
scroll to position [0, 0]
click at [290, 268] on input "5,000.00" at bounding box center [391, 292] width 518 height 48
type input "5"
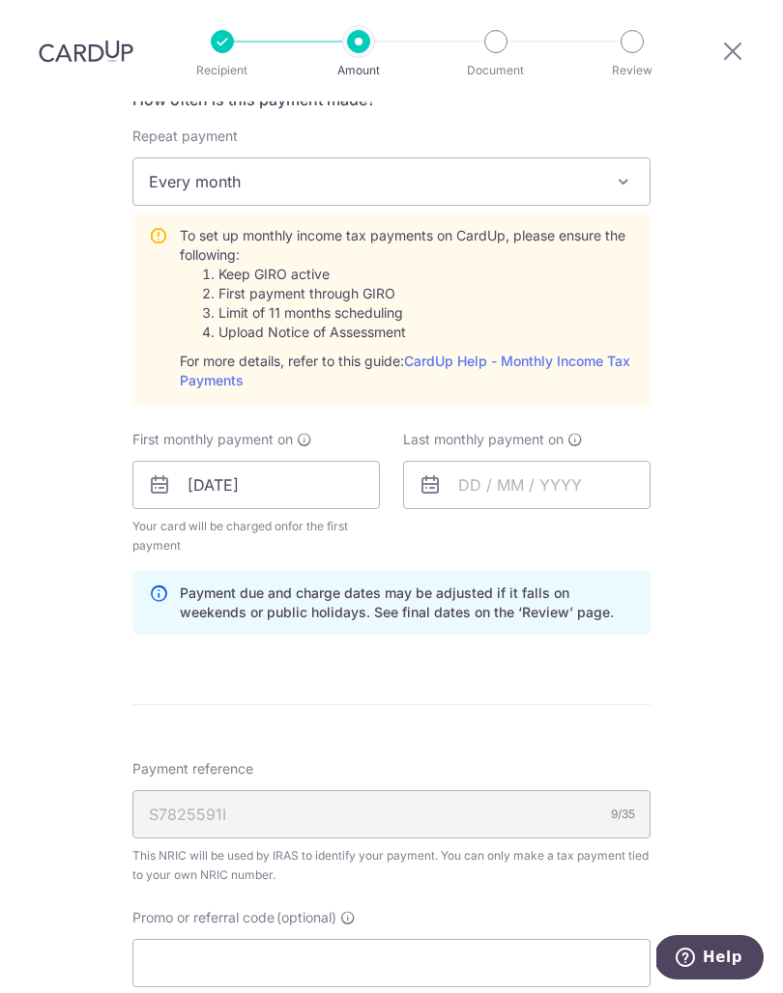
scroll to position [1011, 0]
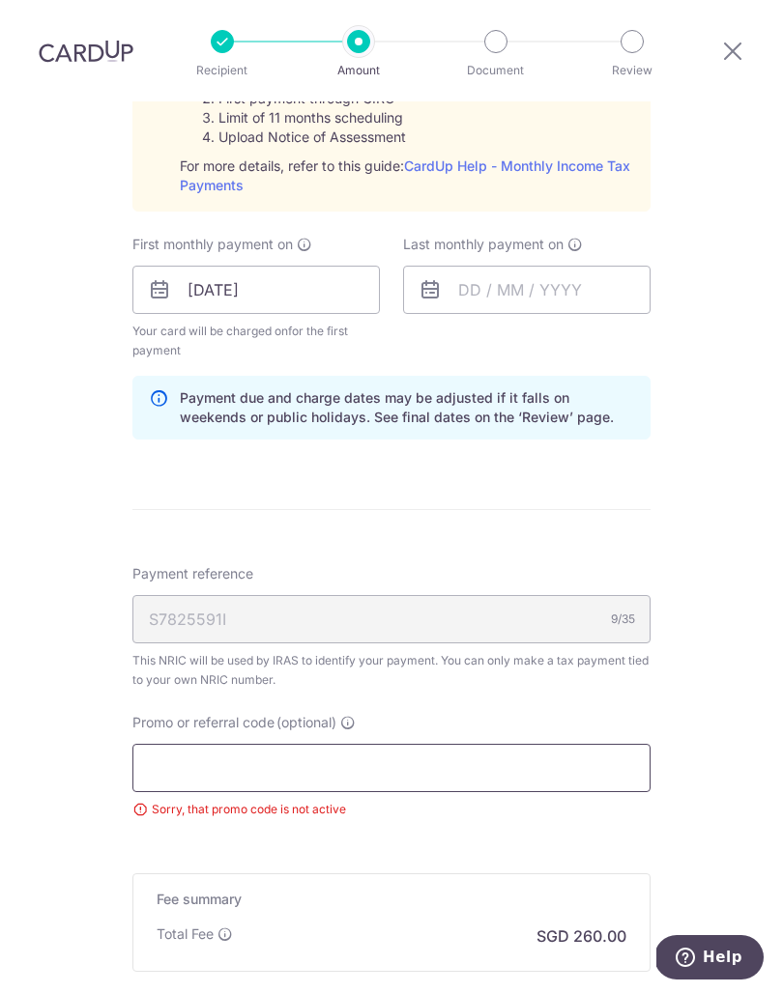
click at [182, 744] on input "Promo or referral code (optional)" at bounding box center [391, 768] width 518 height 48
type input "10,000.00"
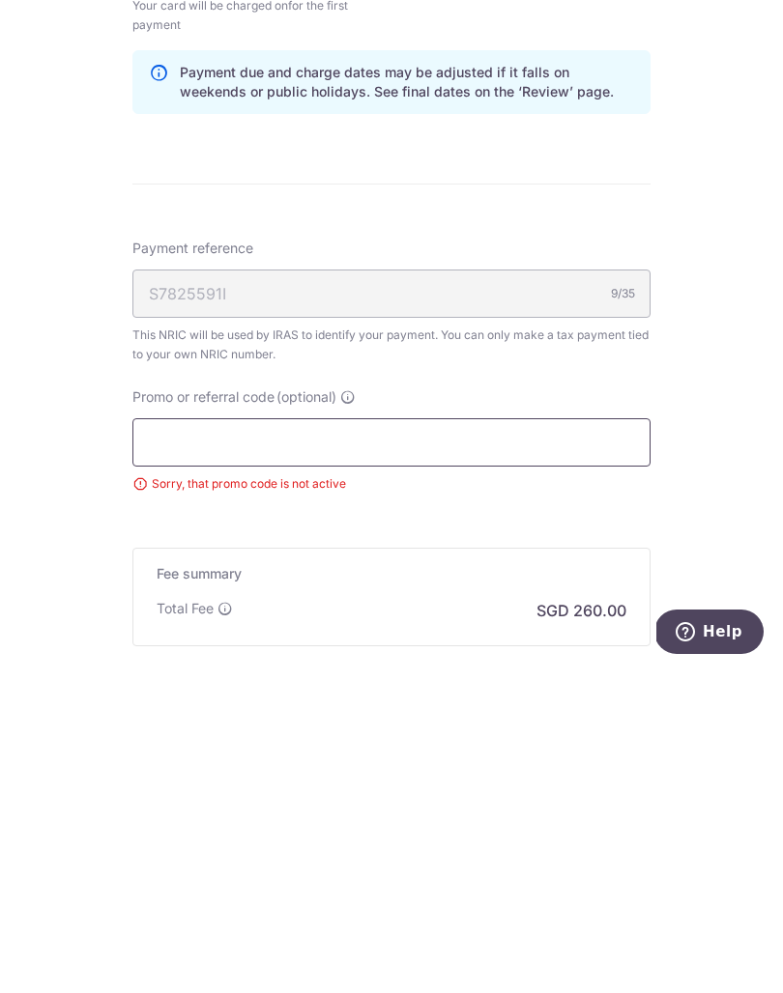
paste input "MILELION"
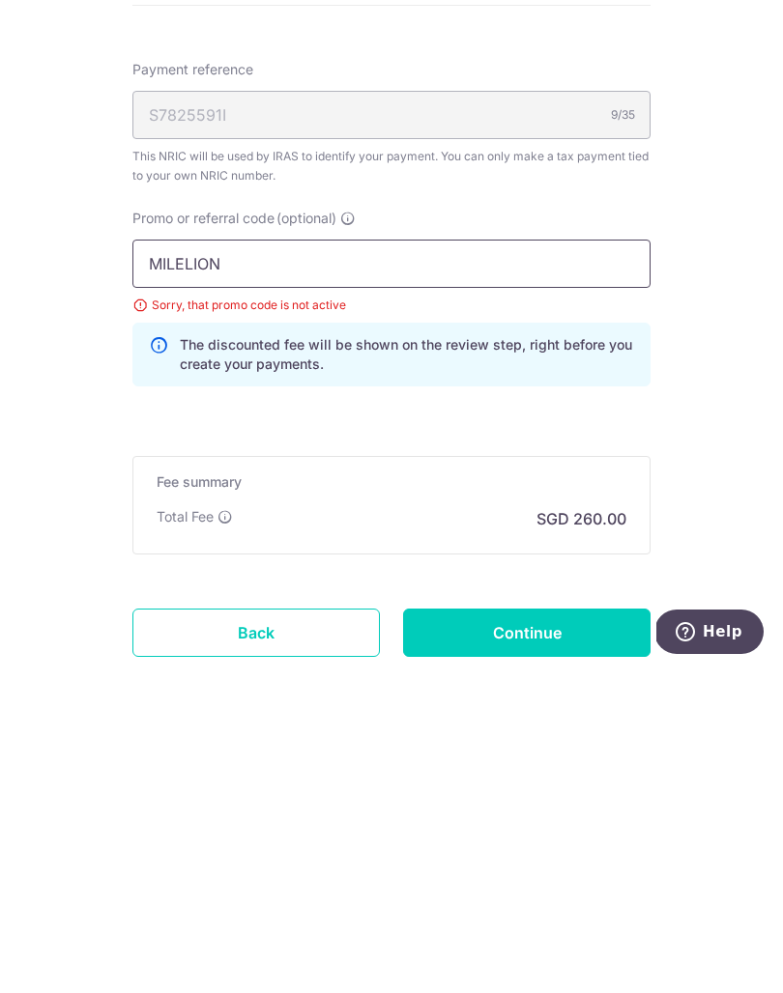
scroll to position [1193, 0]
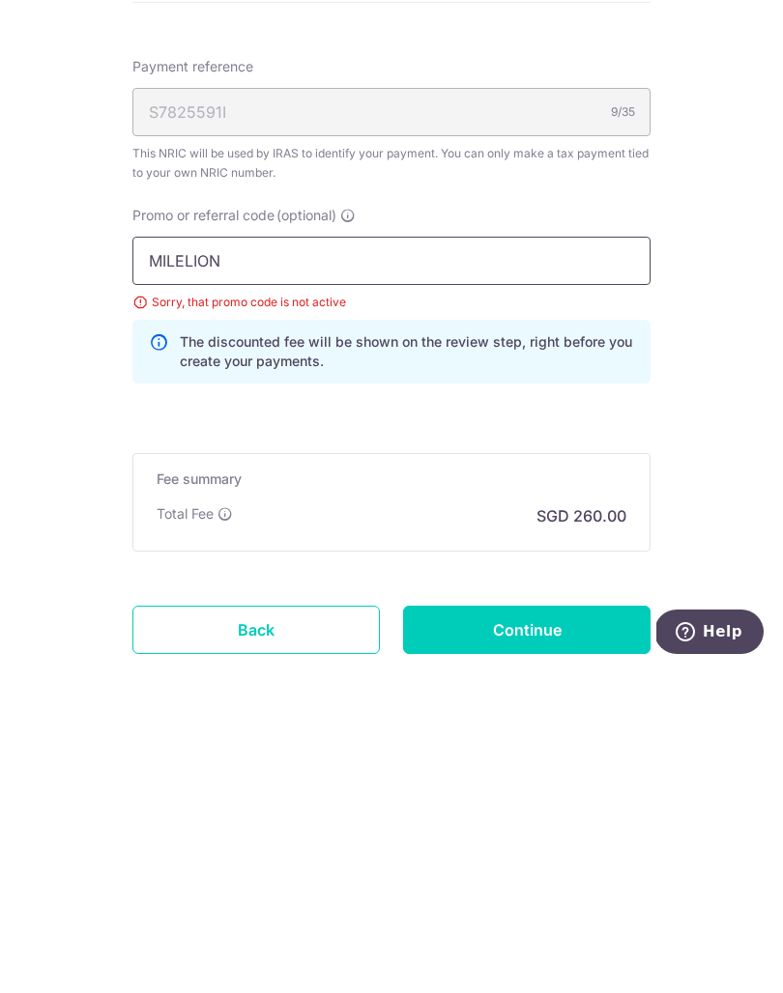
type input "MILELION"
click at [593, 931] on input "Continue" at bounding box center [526, 955] width 247 height 48
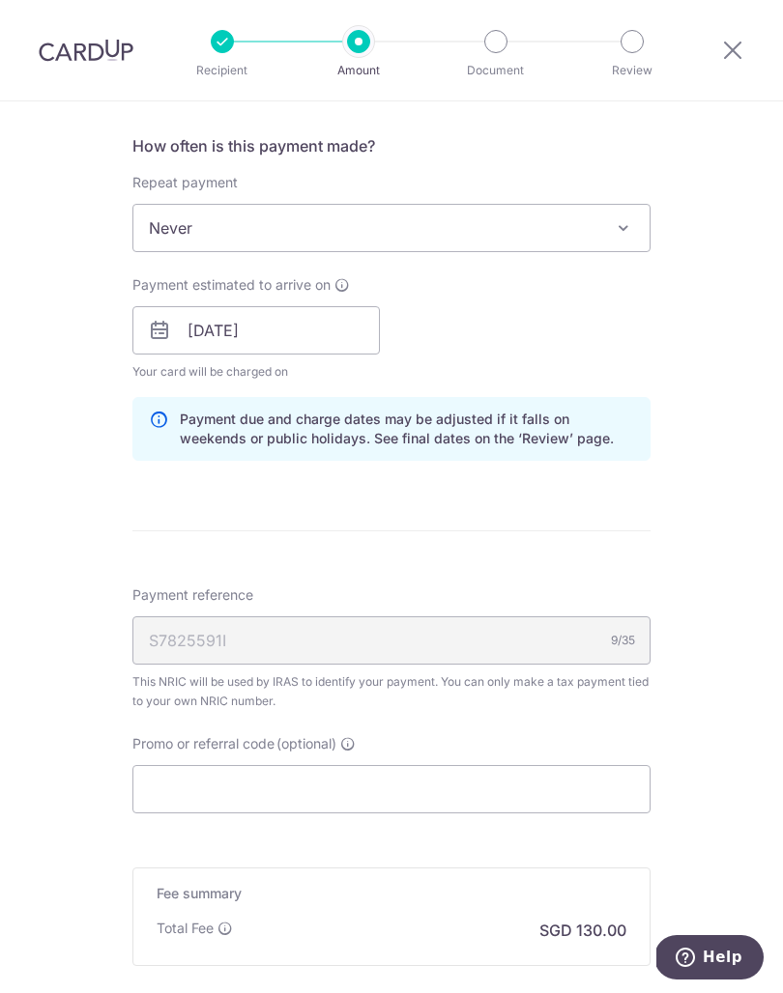
scroll to position [843, 0]
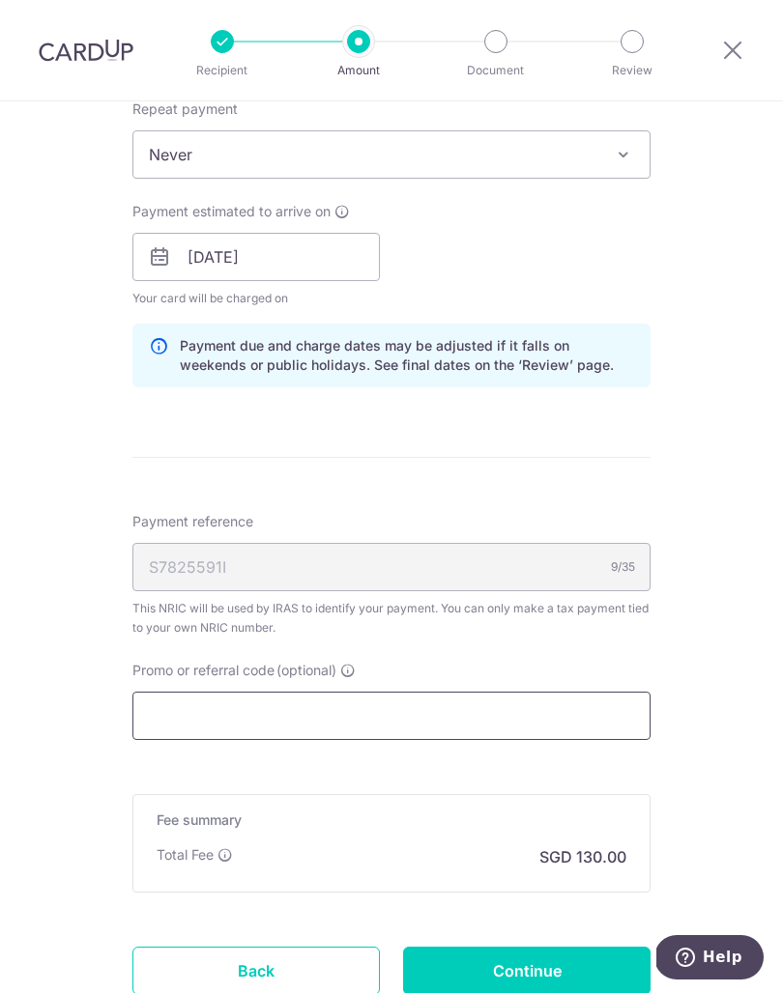
click at [179, 719] on input "Promo or referral code (optional)" at bounding box center [391, 716] width 518 height 48
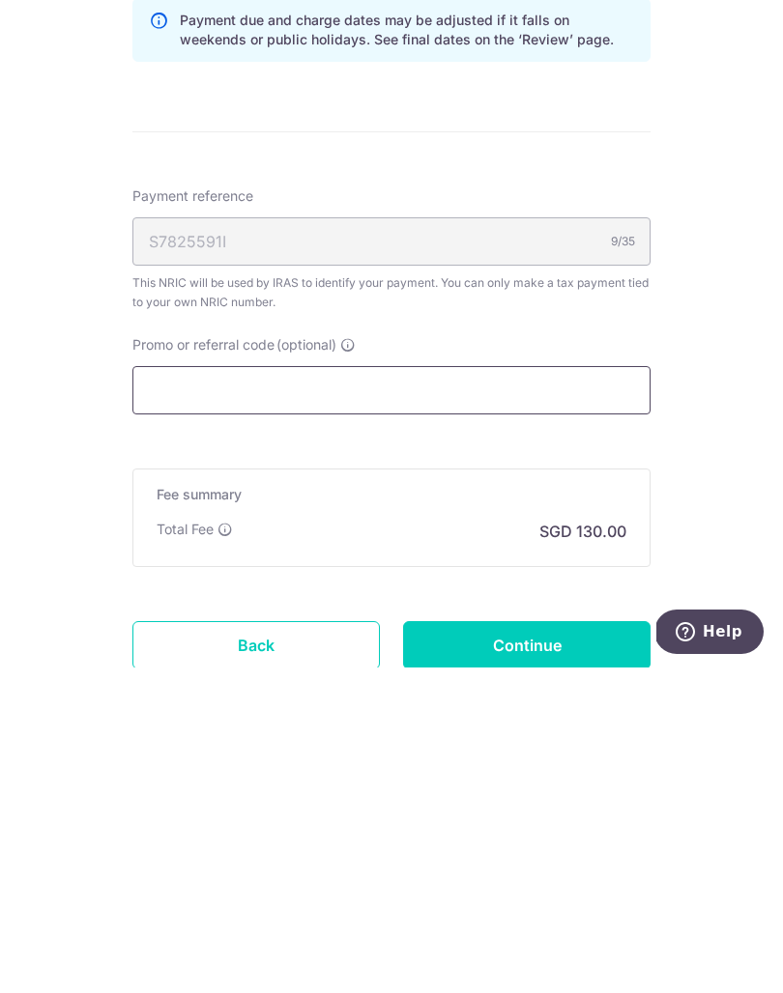
click at [170, 692] on input "Promo or referral code (optional)" at bounding box center [391, 716] width 518 height 48
paste input "MILELION"
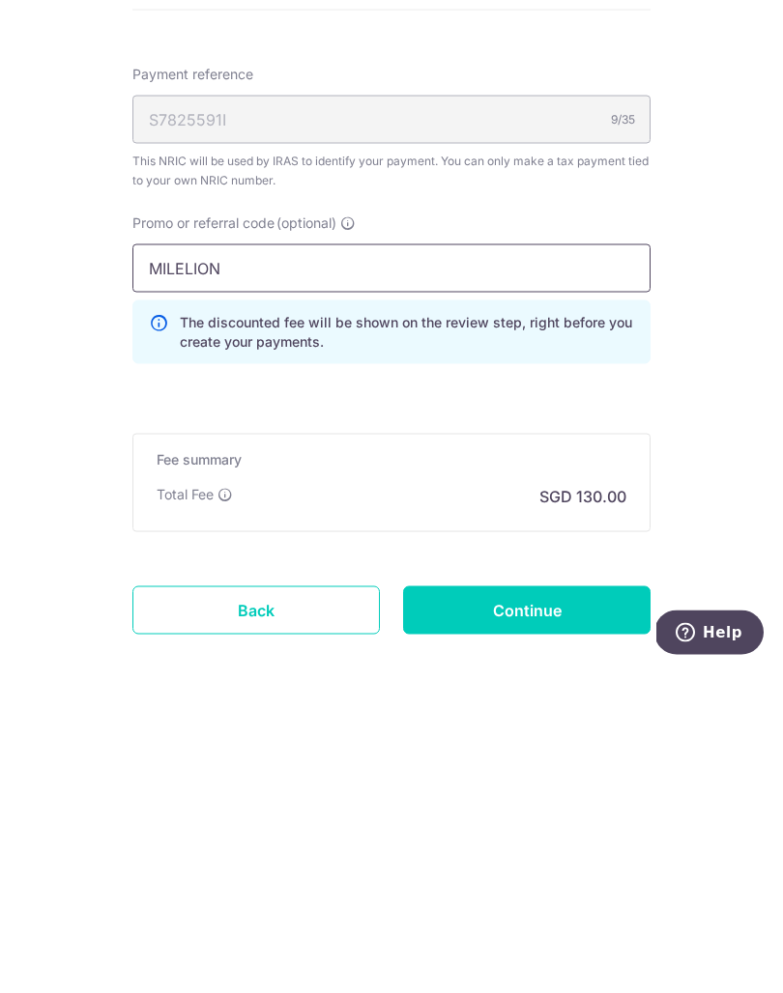
scroll to position [967, 0]
type input "MILELION"
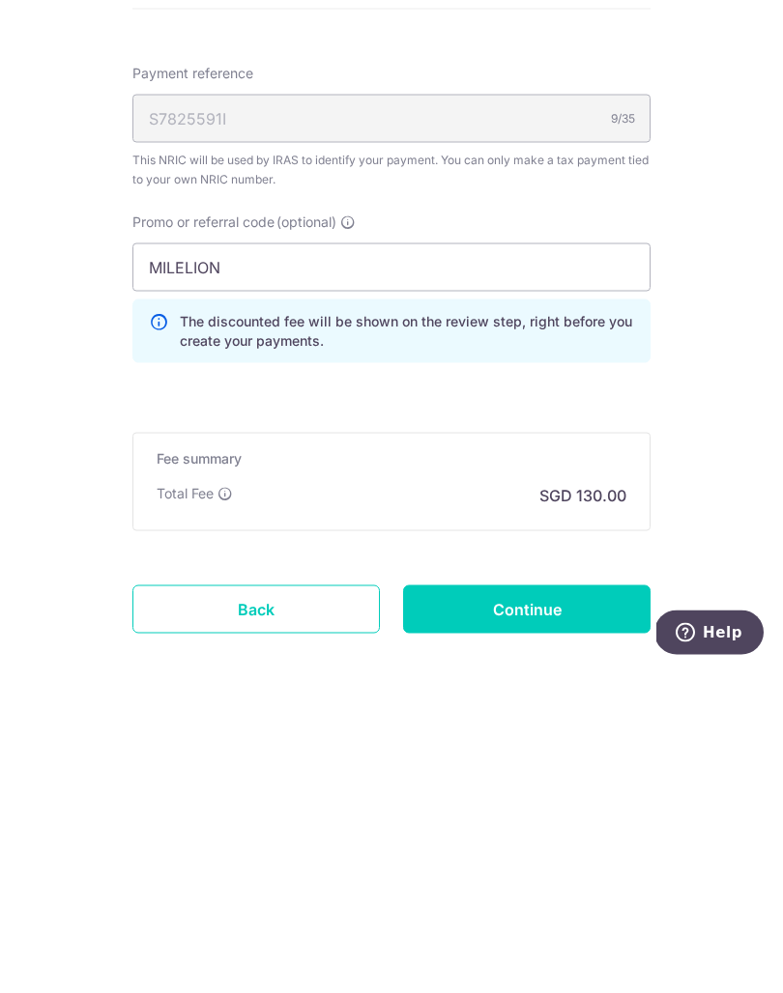
click at [593, 910] on input "Continue" at bounding box center [526, 934] width 247 height 48
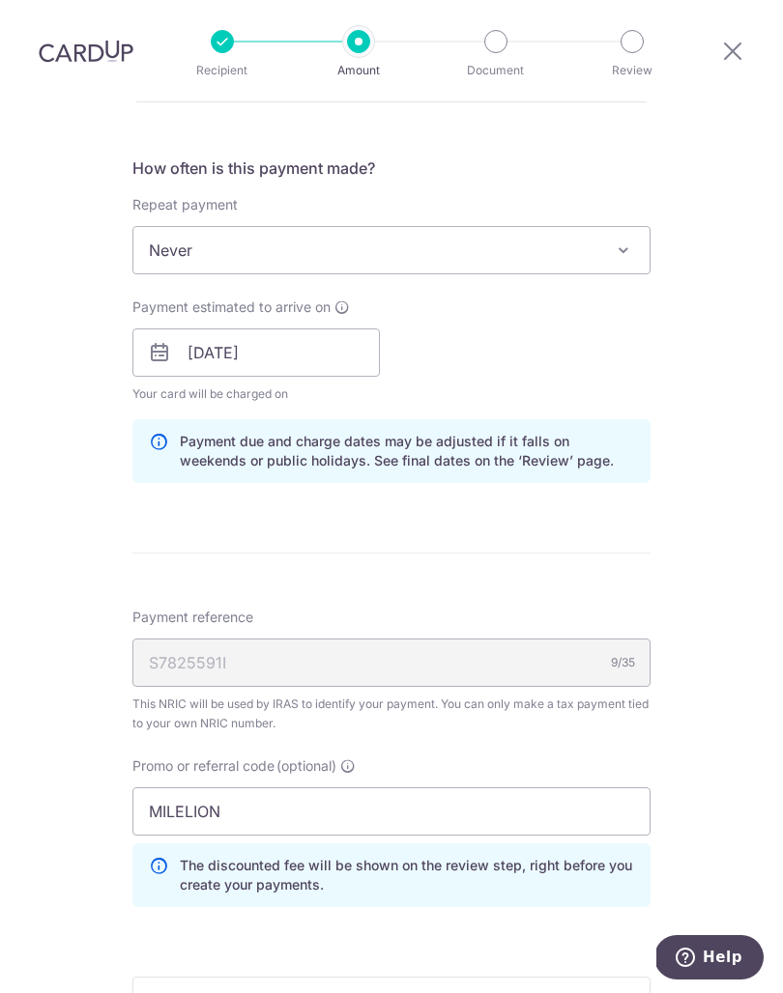
scroll to position [753, 0]
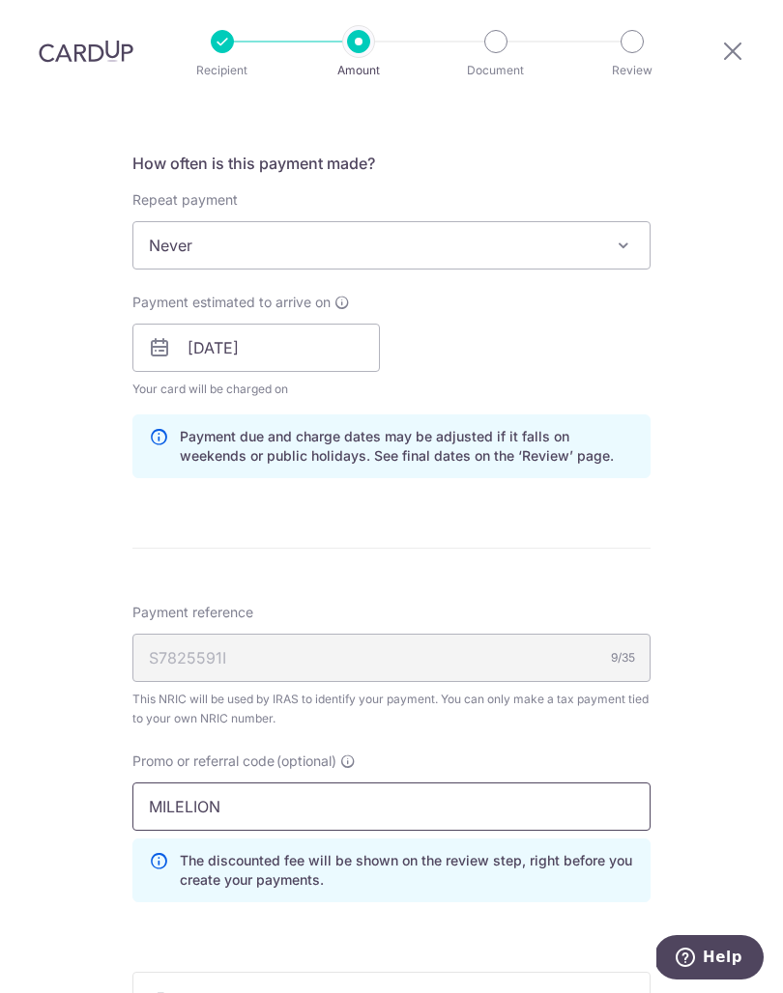
click at [188, 783] on input "MILELION" at bounding box center [391, 807] width 518 height 48
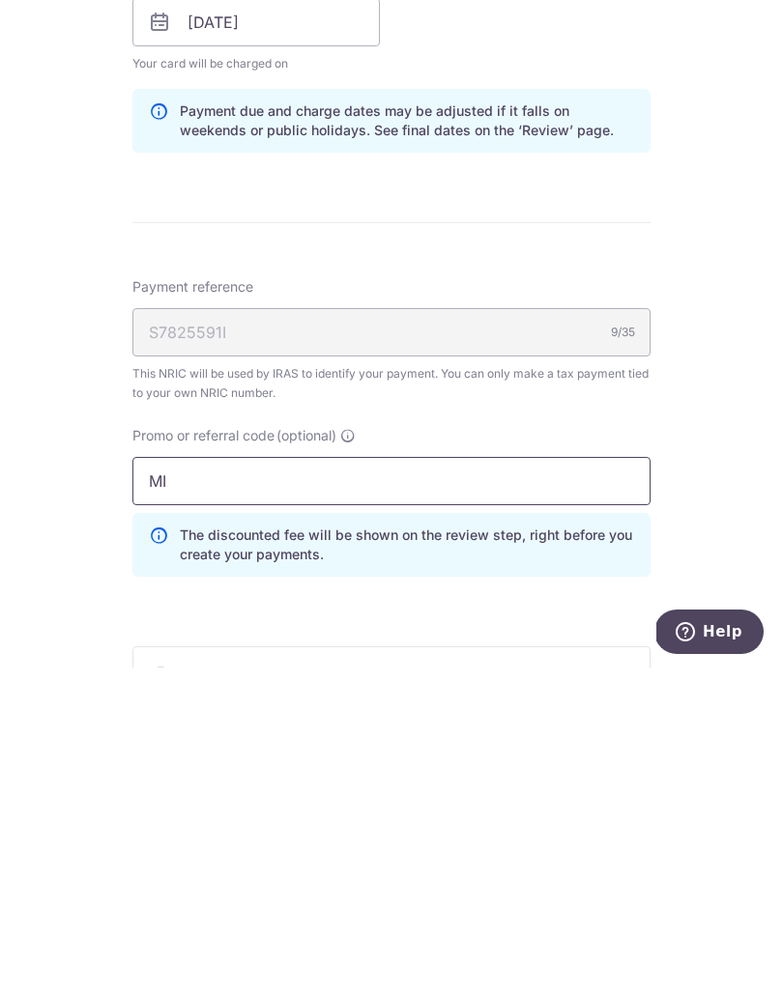
type input "M"
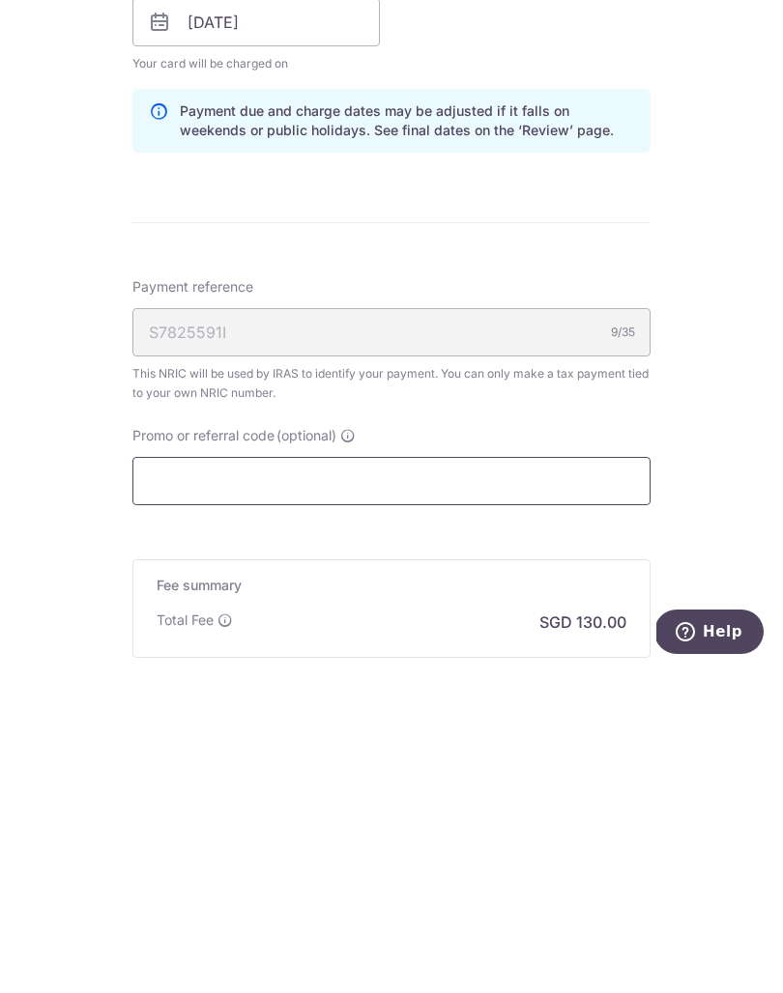
paste input "VTAX25ONE"
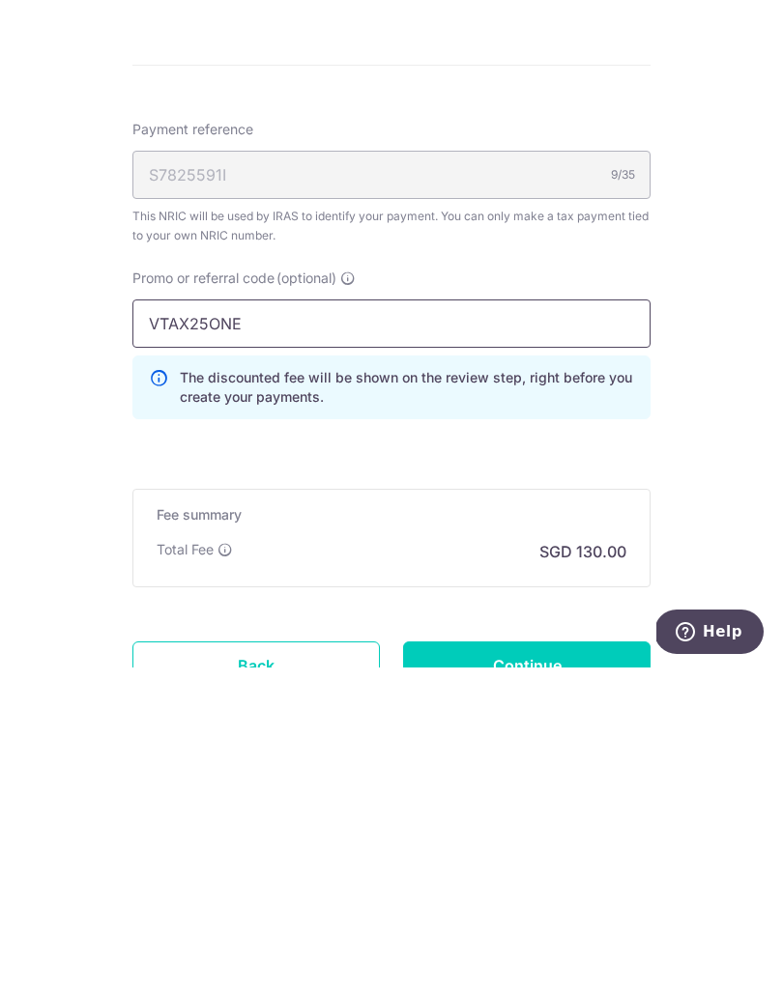
scroll to position [912, 0]
type input "VTAX25ONE"
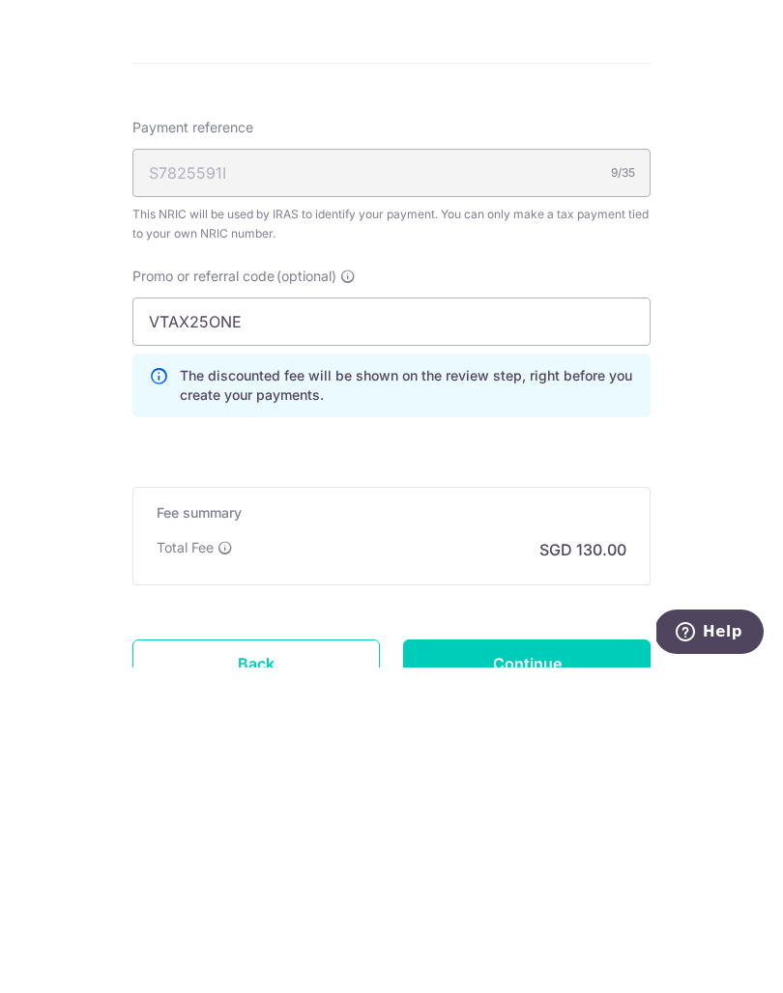
click at [601, 965] on input "Continue" at bounding box center [526, 989] width 247 height 48
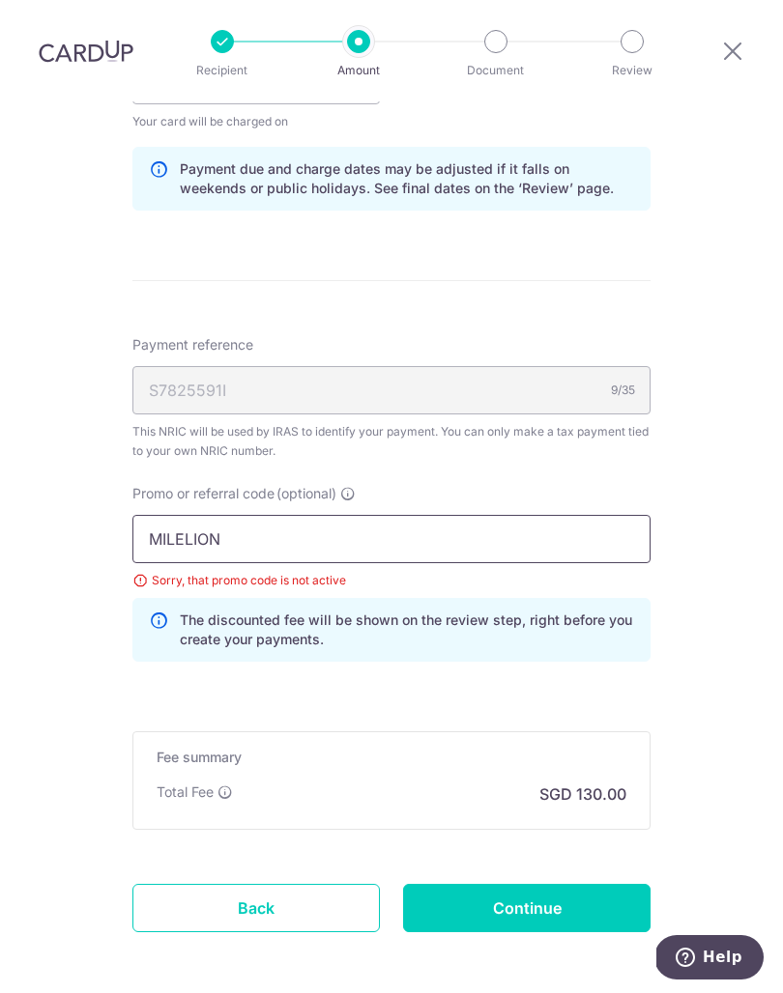
click at [468, 515] on input "MILELION" at bounding box center [391, 539] width 518 height 48
type input "MLTAX25R"
click at [577, 884] on input "Continue" at bounding box center [526, 908] width 247 height 48
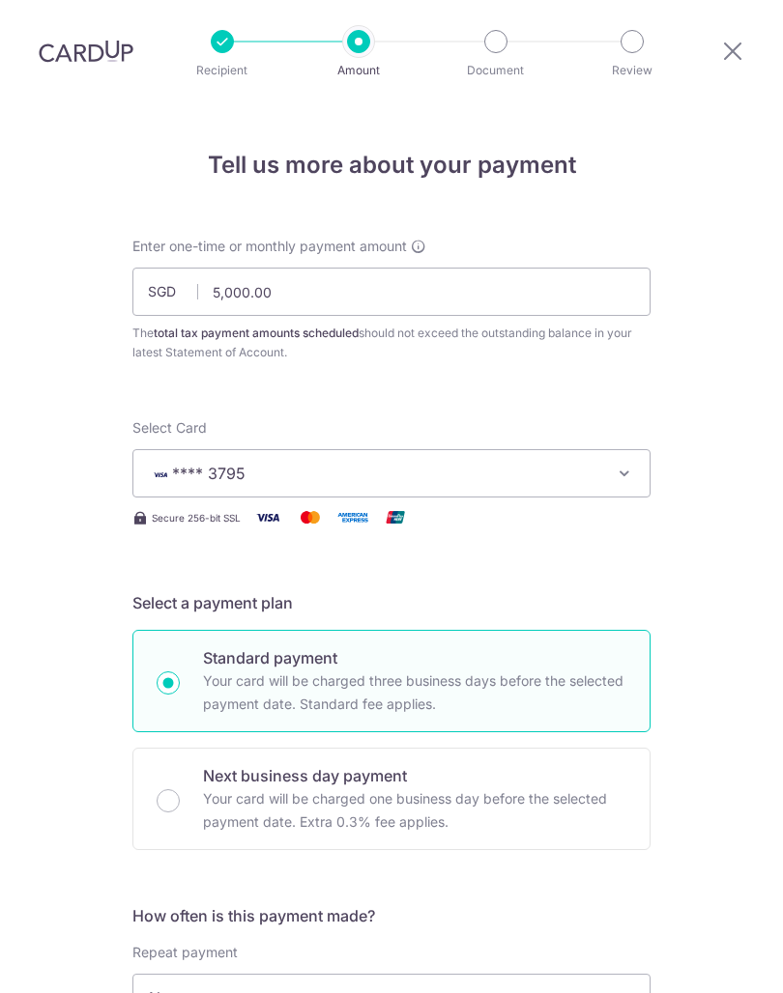
scroll to position [1020, 0]
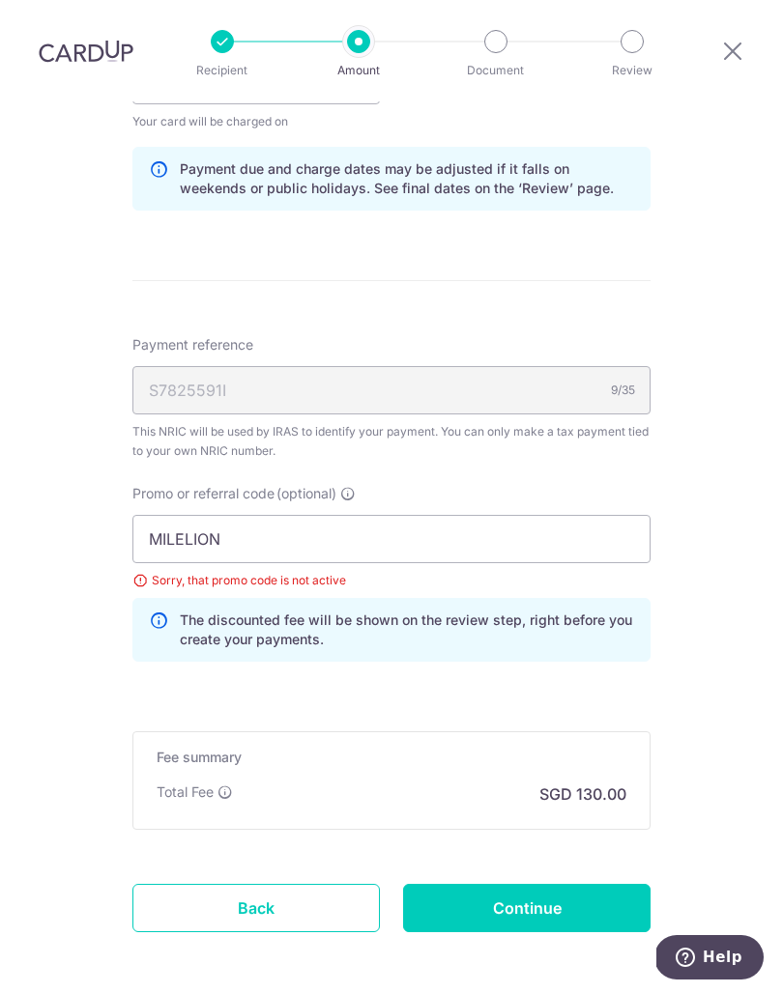
click at [582, 884] on input "Continue" at bounding box center [526, 908] width 247 height 48
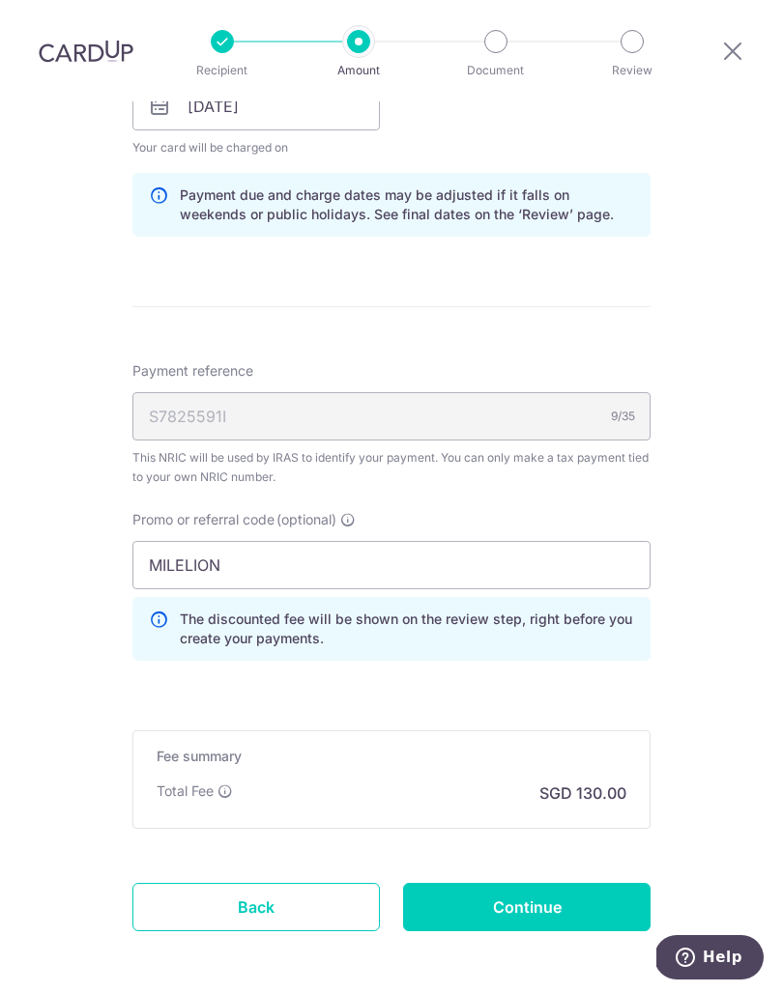
scroll to position [993, 0]
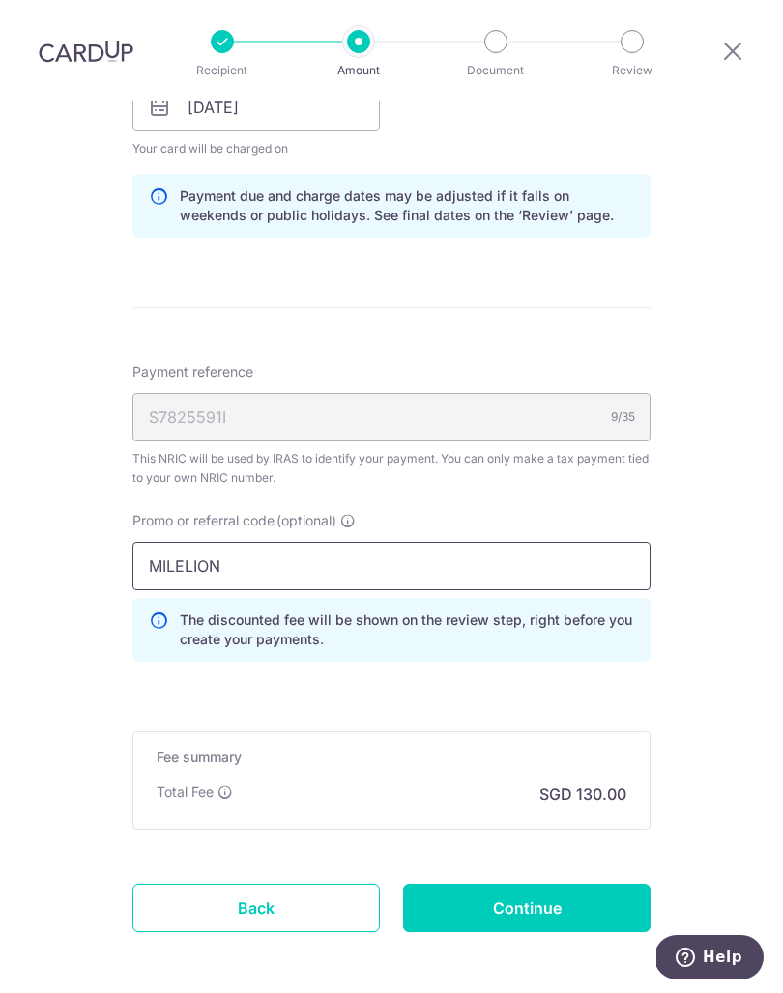
click at [543, 542] on input "MILELION" at bounding box center [391, 566] width 518 height 48
click at [236, 542] on input "MILELION" at bounding box center [391, 566] width 518 height 48
type input "M"
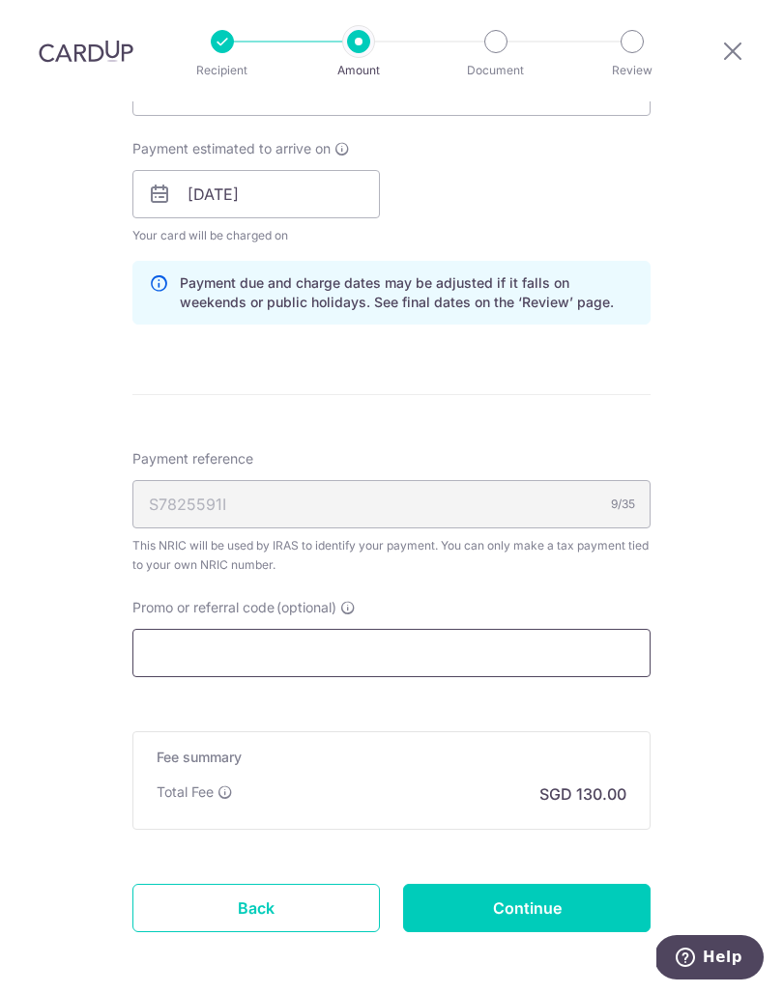
click at [180, 629] on input "Promo or referral code (optional)" at bounding box center [391, 653] width 518 height 48
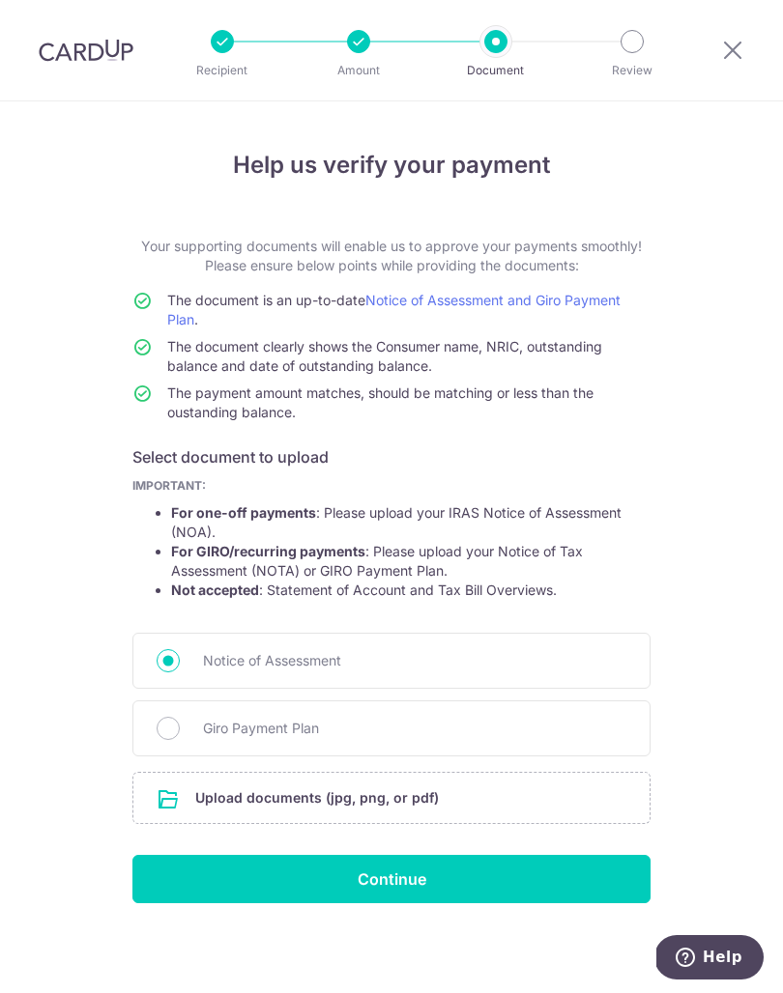
click at [529, 872] on input "Continue" at bounding box center [391, 879] width 518 height 48
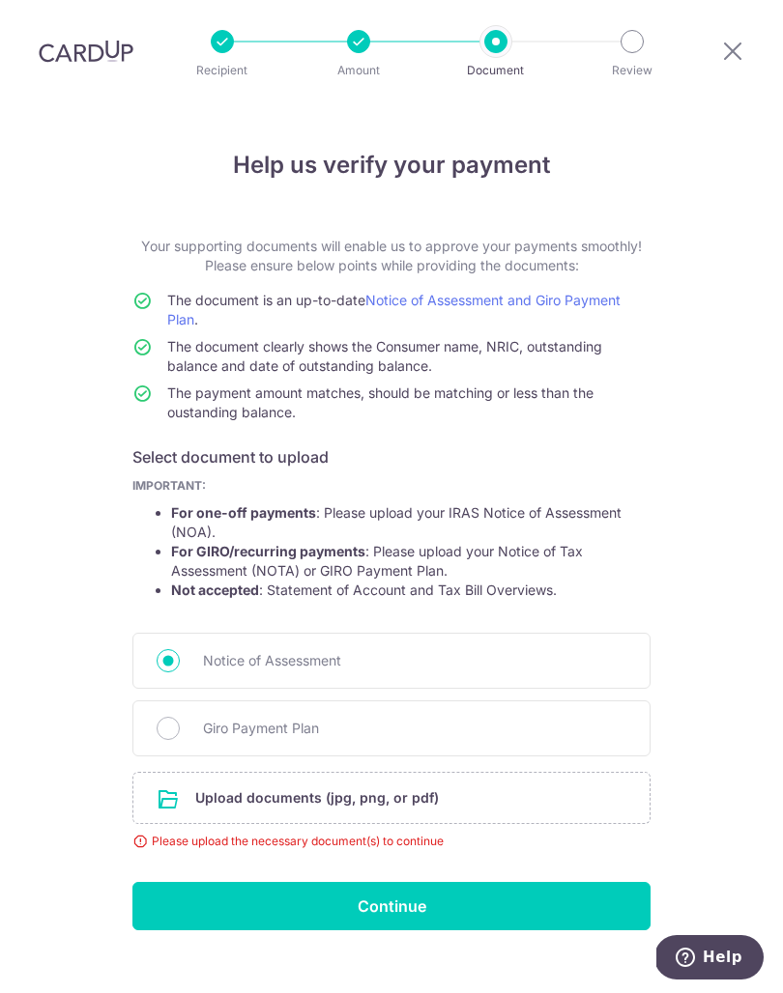
click at [202, 773] on input "file" at bounding box center [391, 798] width 516 height 50
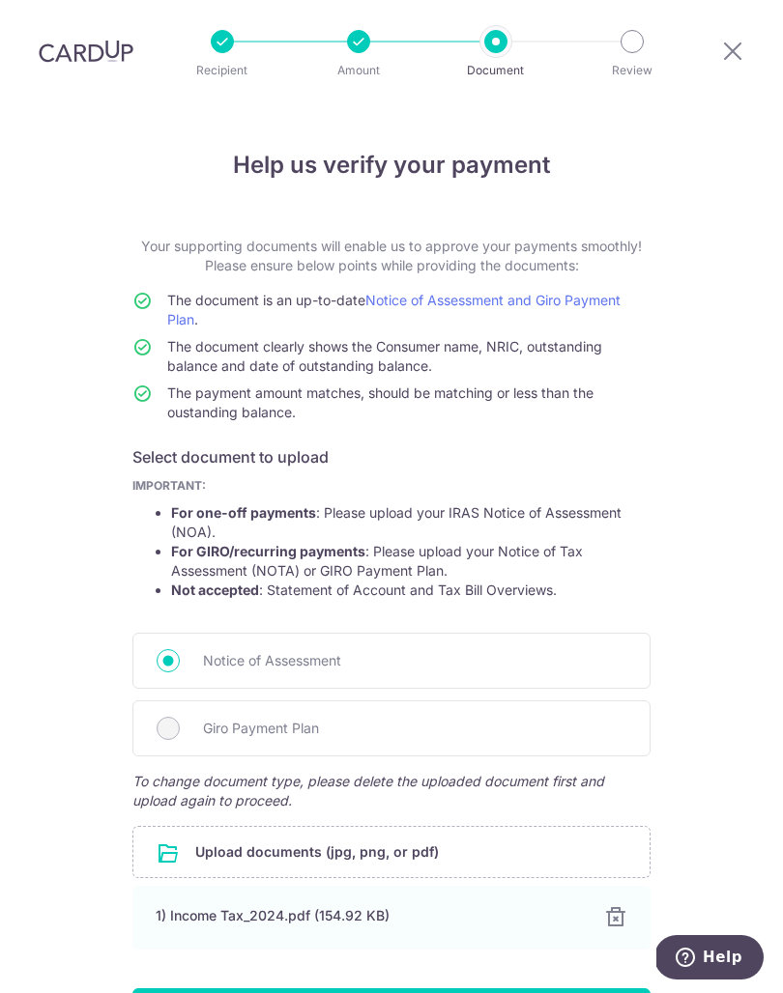
click at [261, 988] on input "Continue" at bounding box center [391, 1012] width 518 height 48
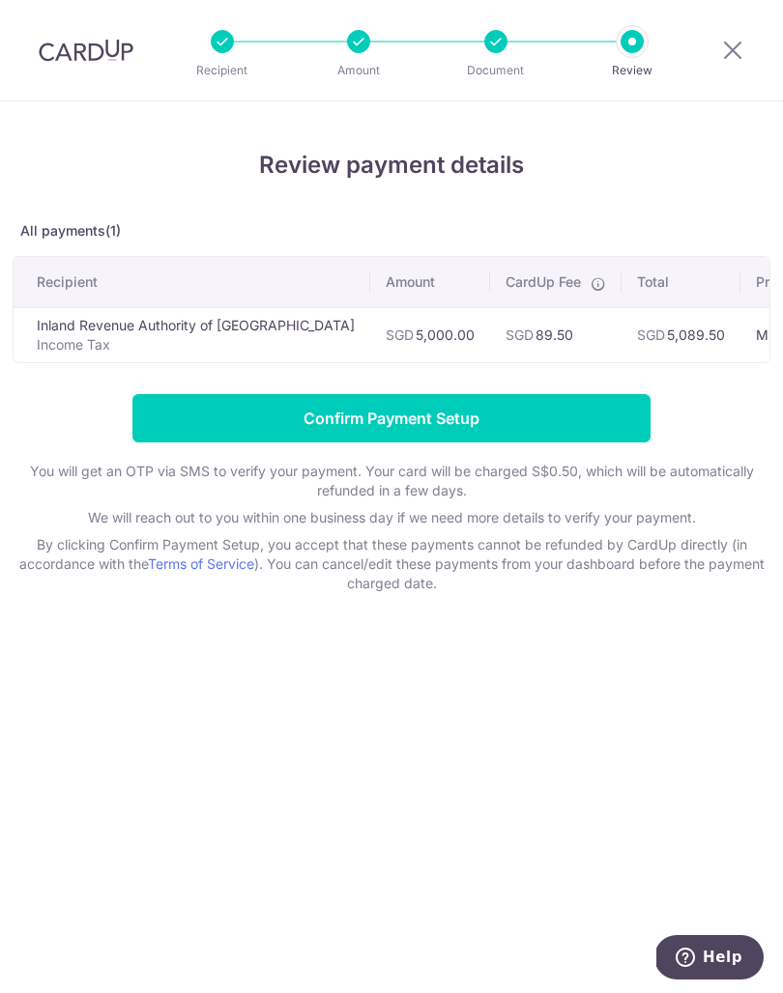
click at [742, 47] on icon at bounding box center [732, 50] width 23 height 24
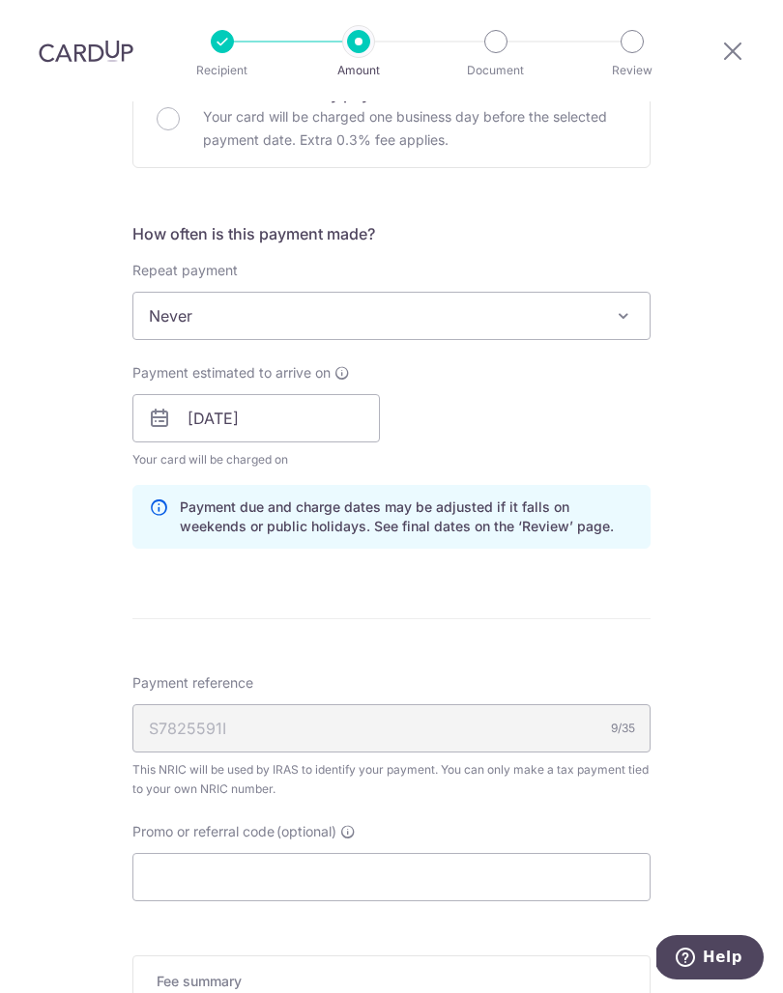
scroll to position [784, 0]
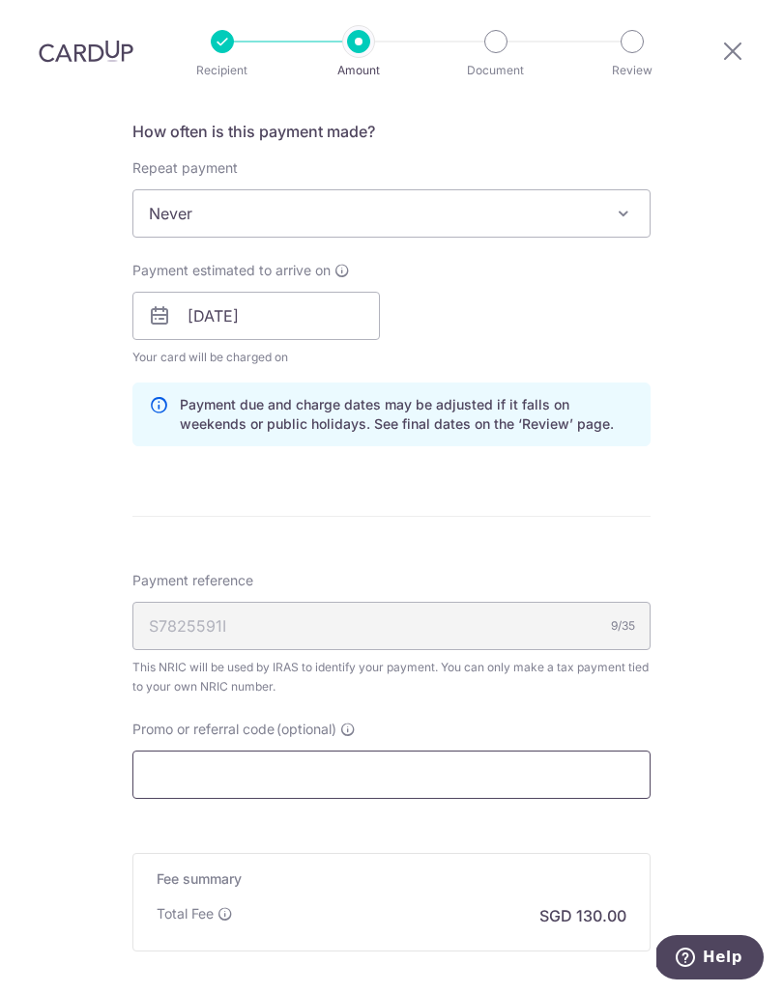
click at [155, 751] on input "Promo or referral code (optional)" at bounding box center [391, 775] width 518 height 48
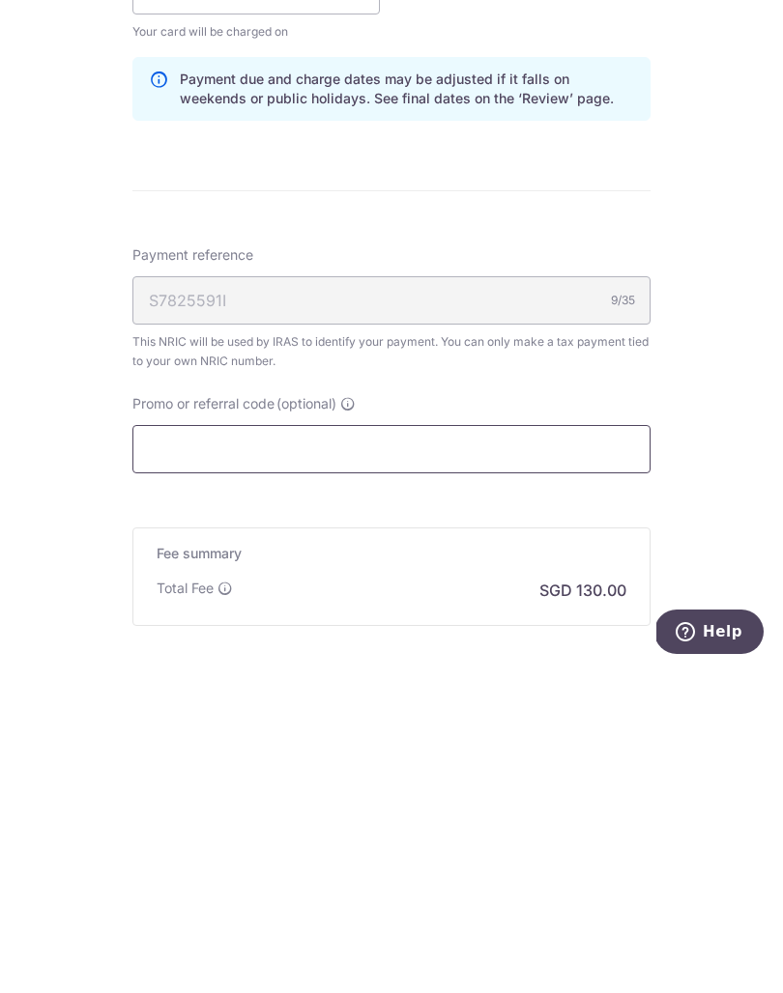
paste input "VTAX25ONE"
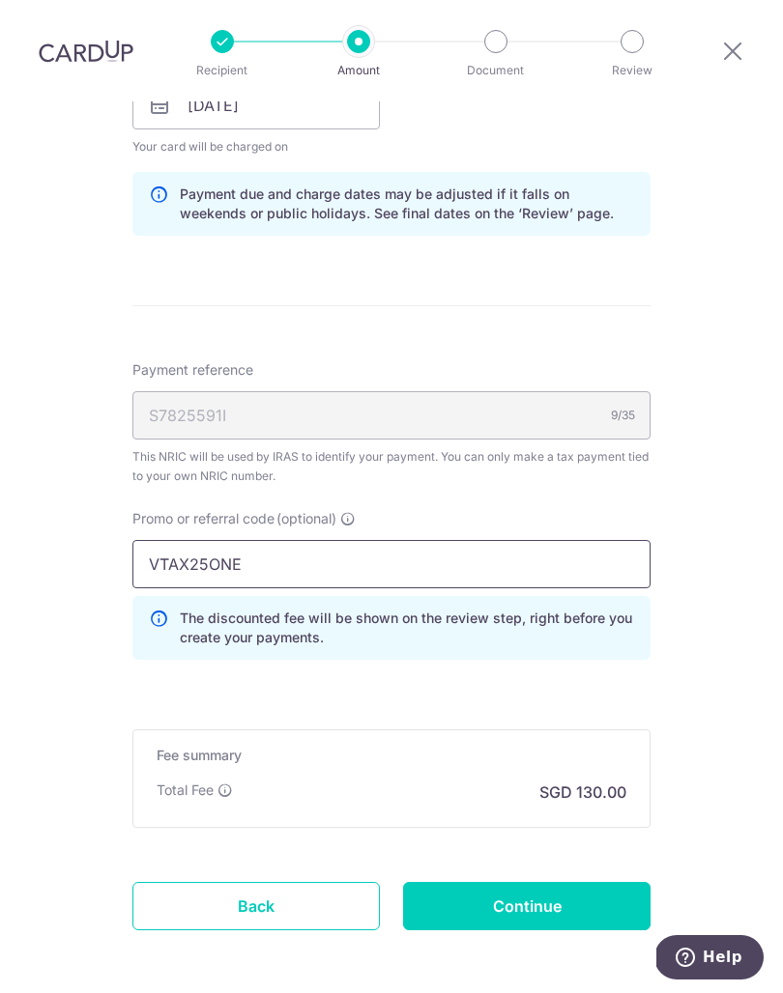
scroll to position [993, 0]
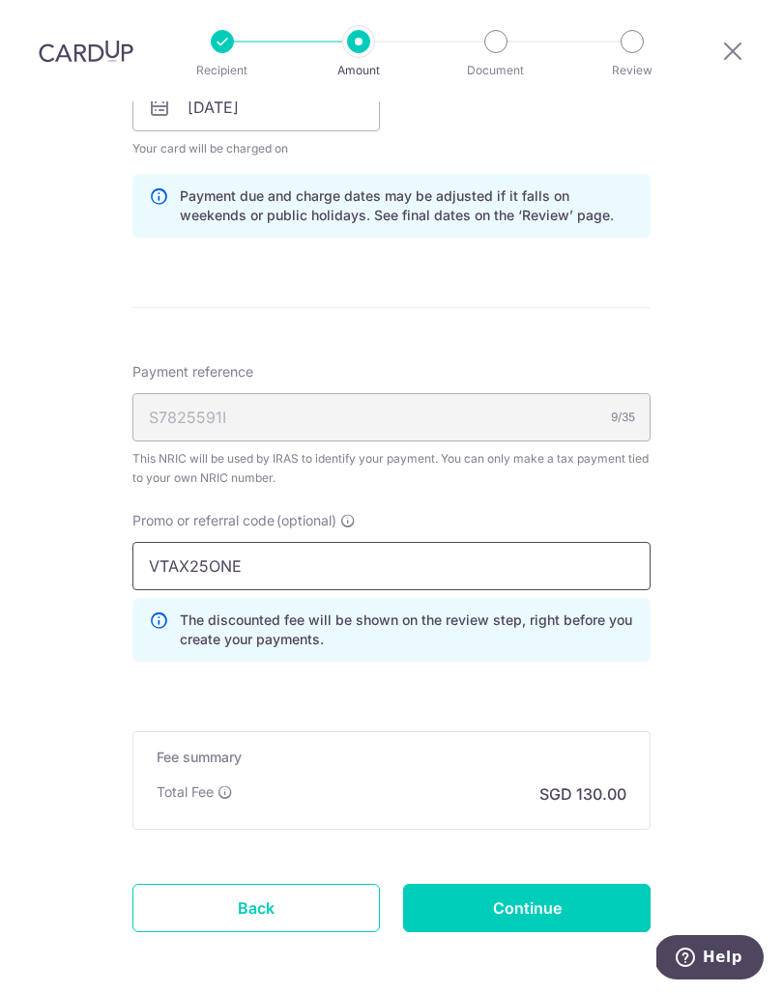
type input "VTAX25ONE"
click at [602, 884] on input "Continue" at bounding box center [526, 908] width 247 height 48
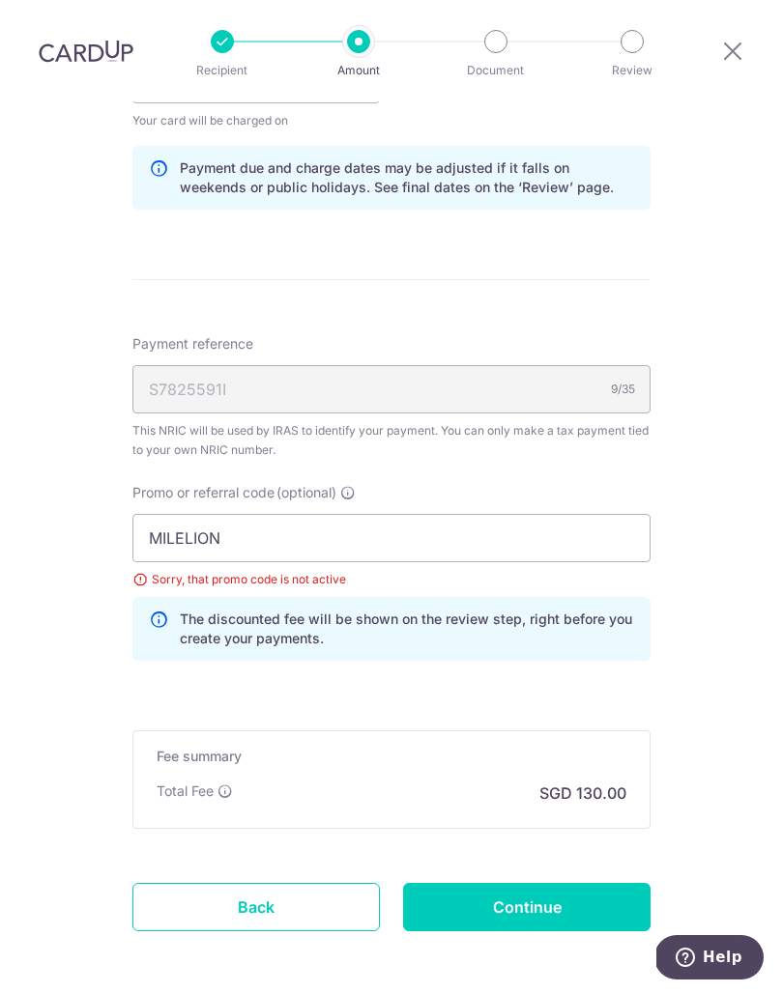
scroll to position [1020, 0]
click at [572, 884] on input "Continue" at bounding box center [526, 908] width 247 height 48
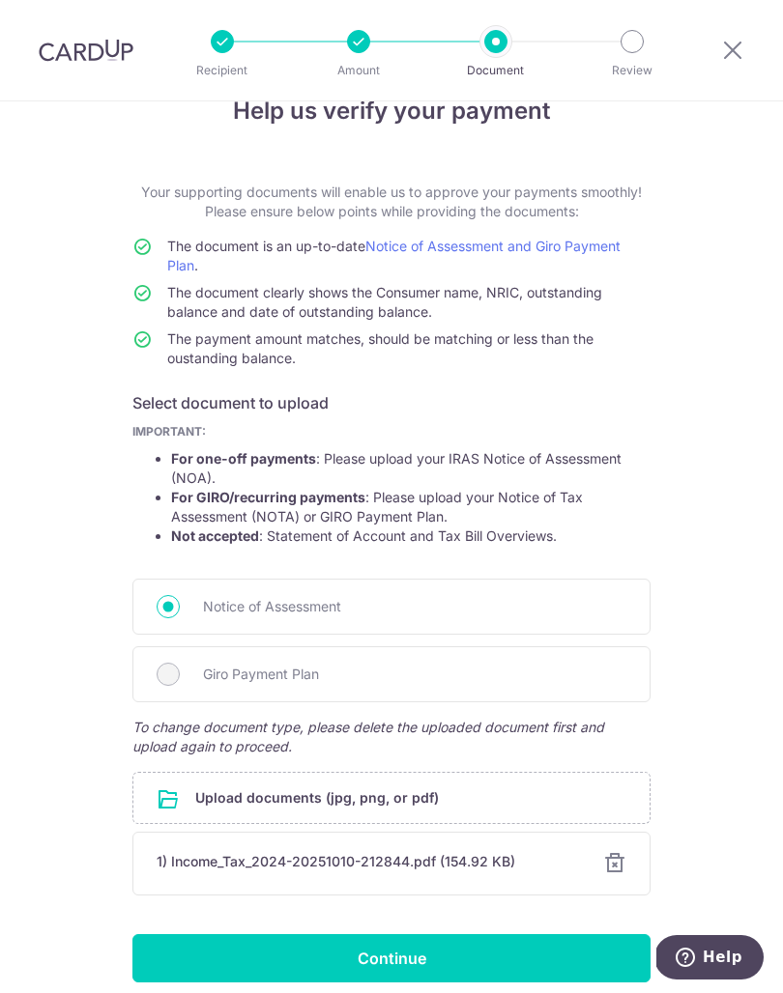
scroll to position [50, 0]
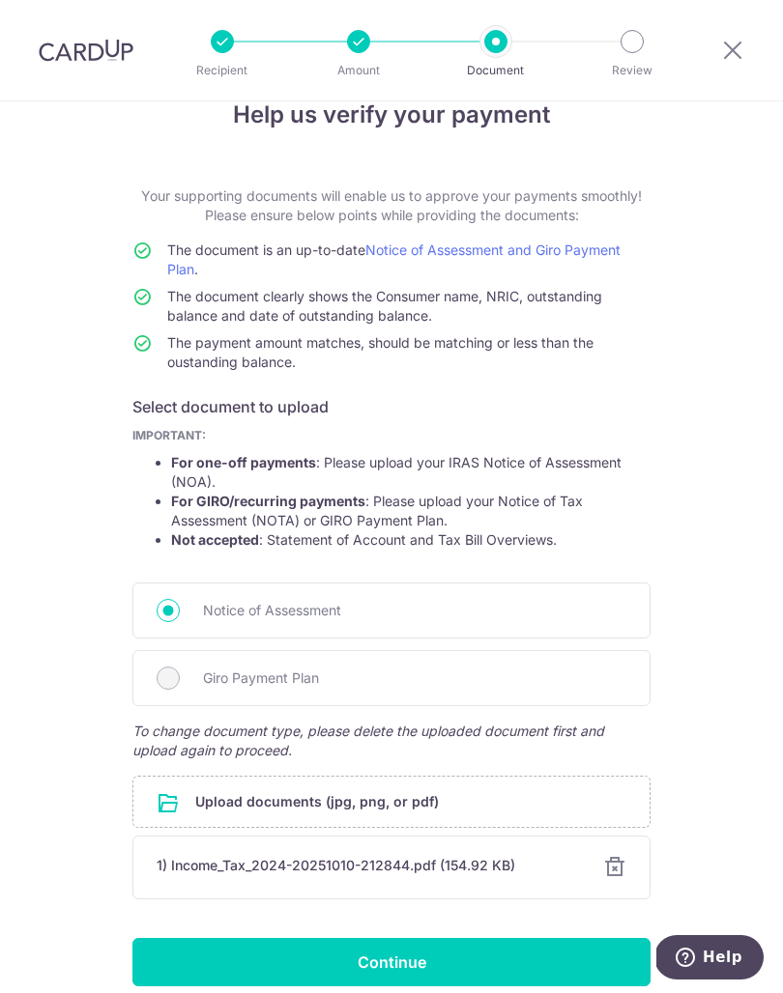
click at [570, 957] on input "Continue" at bounding box center [391, 962] width 518 height 48
click at [613, 874] on div at bounding box center [614, 867] width 23 height 23
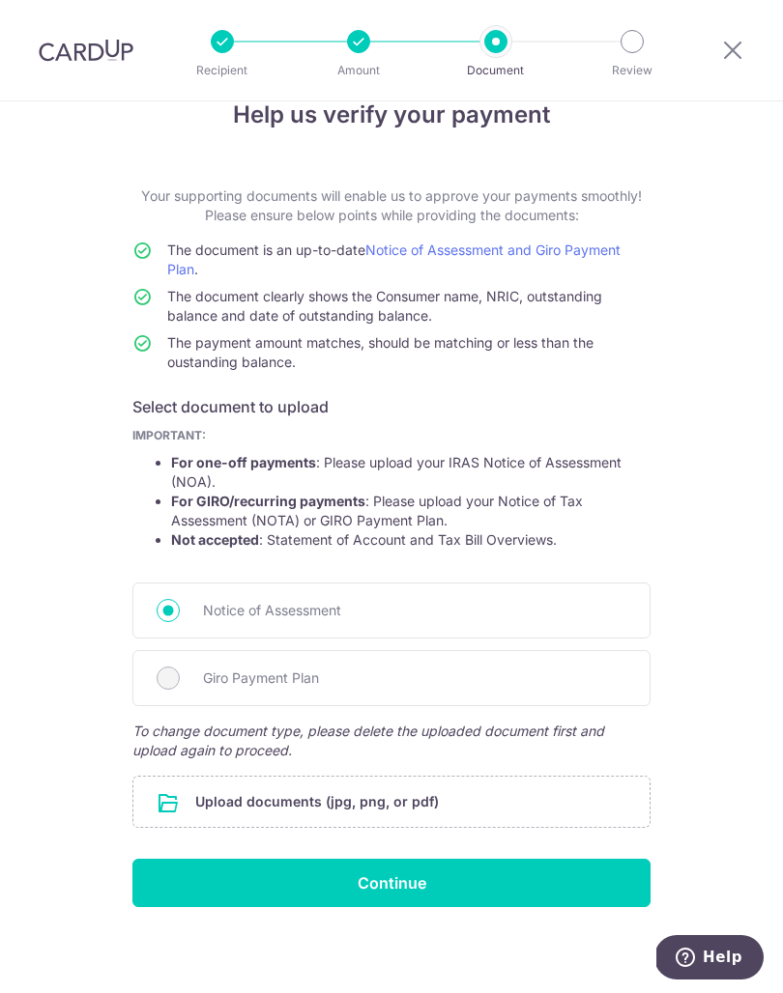
scroll to position [0, 0]
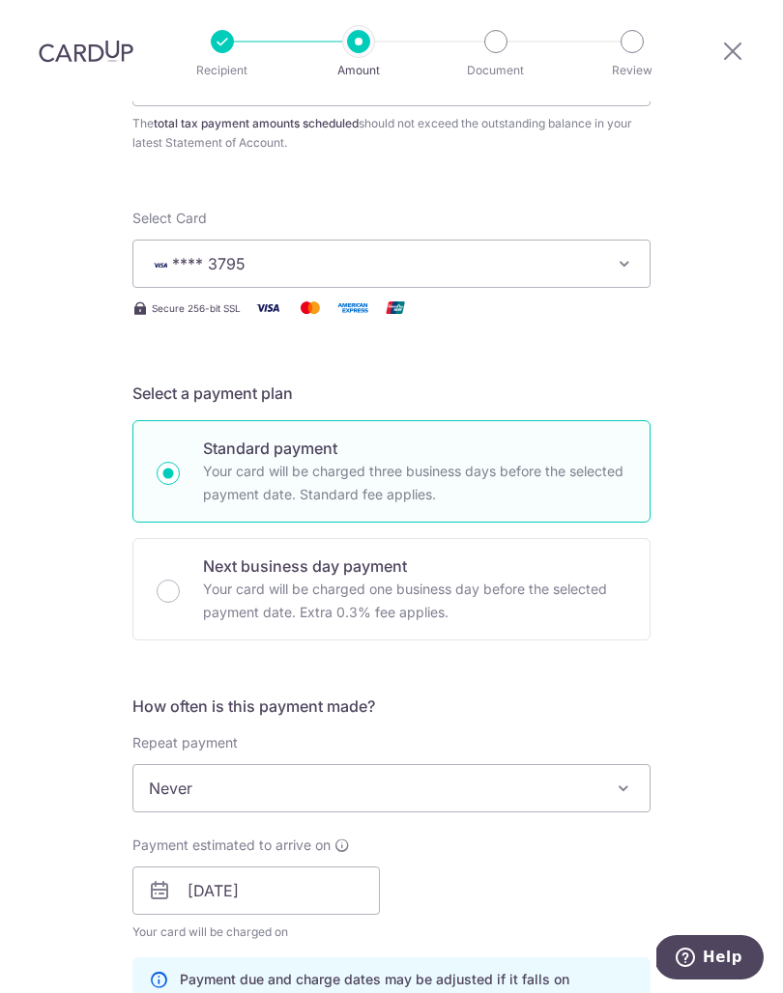
scroll to position [227, 0]
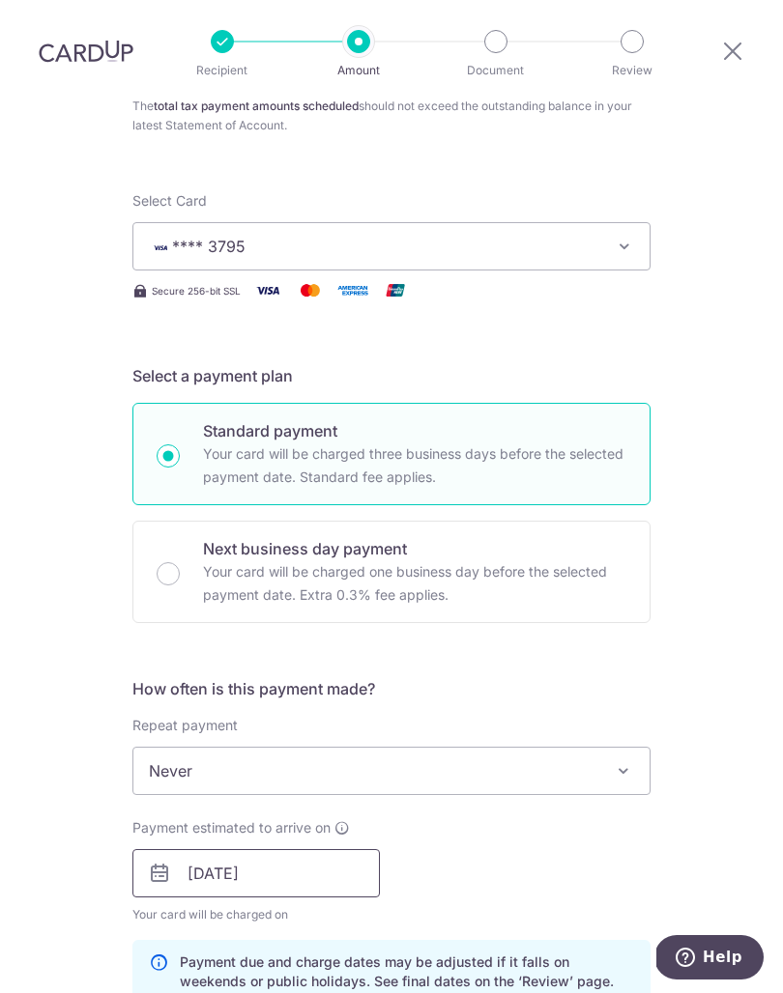
click at [355, 849] on input "[DATE]" at bounding box center [255, 873] width 247 height 48
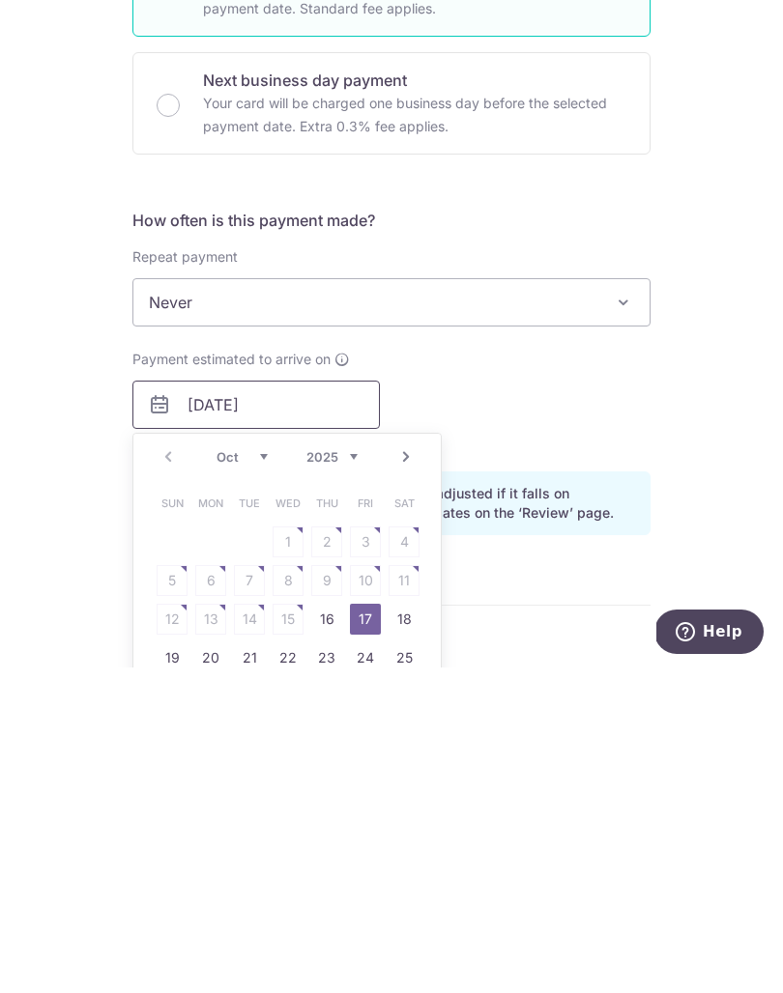
scroll to position [369, 0]
click at [216, 969] on link "20" at bounding box center [210, 984] width 31 height 31
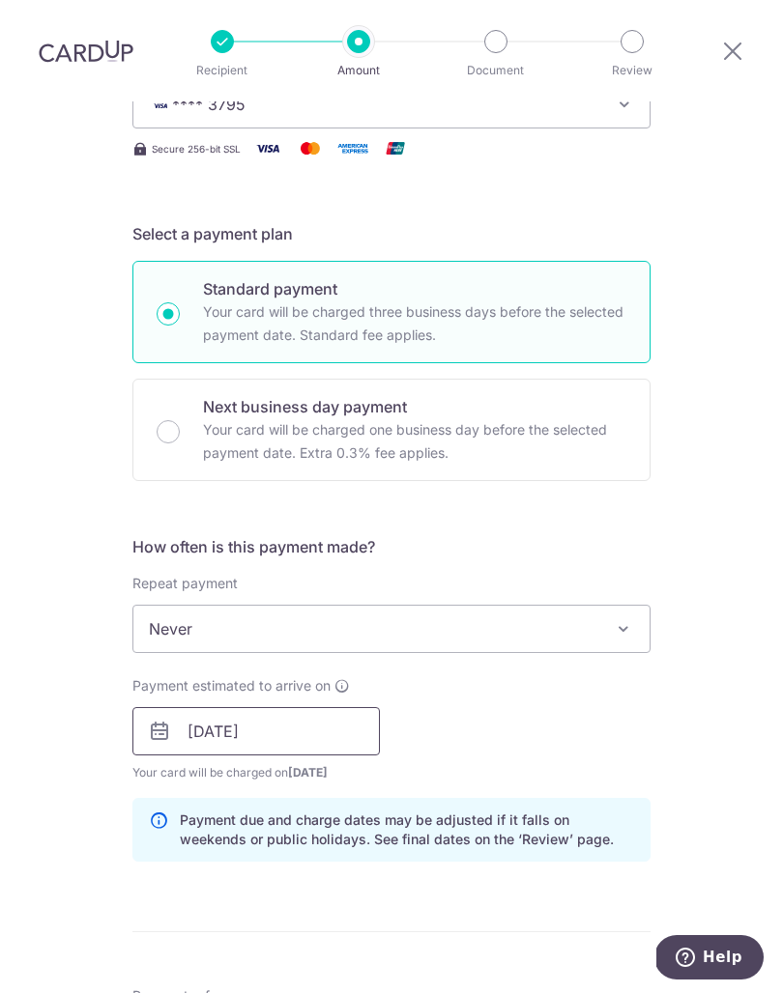
click at [354, 707] on input "[DATE]" at bounding box center [255, 731] width 247 height 48
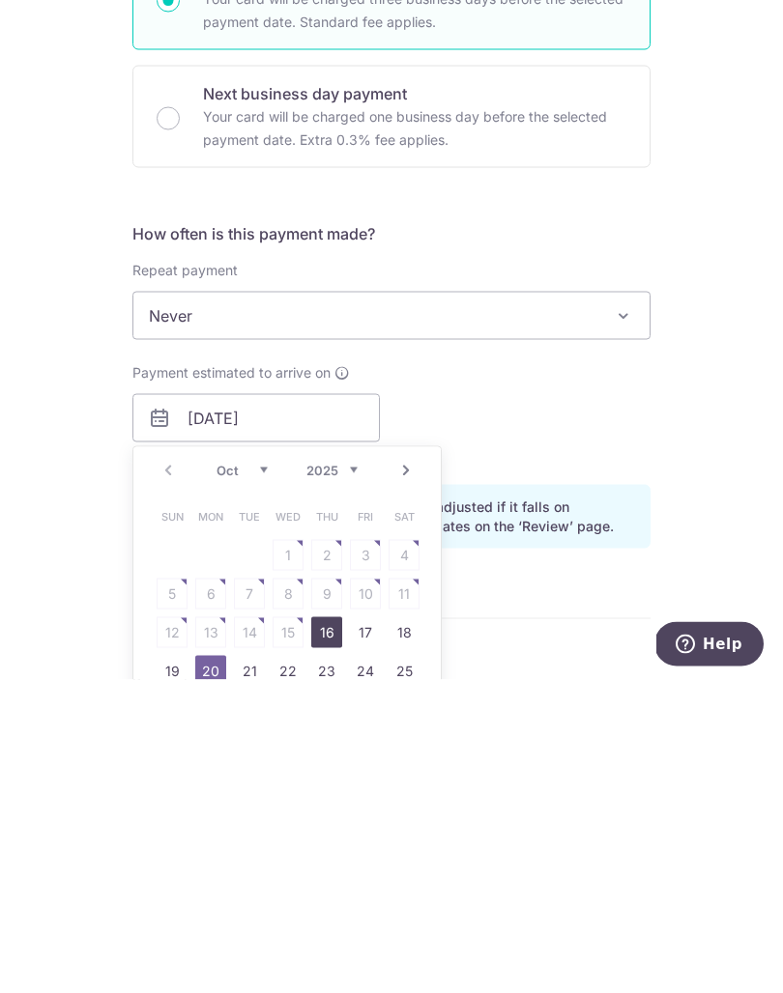
click at [326, 930] on link "16" at bounding box center [326, 945] width 31 height 31
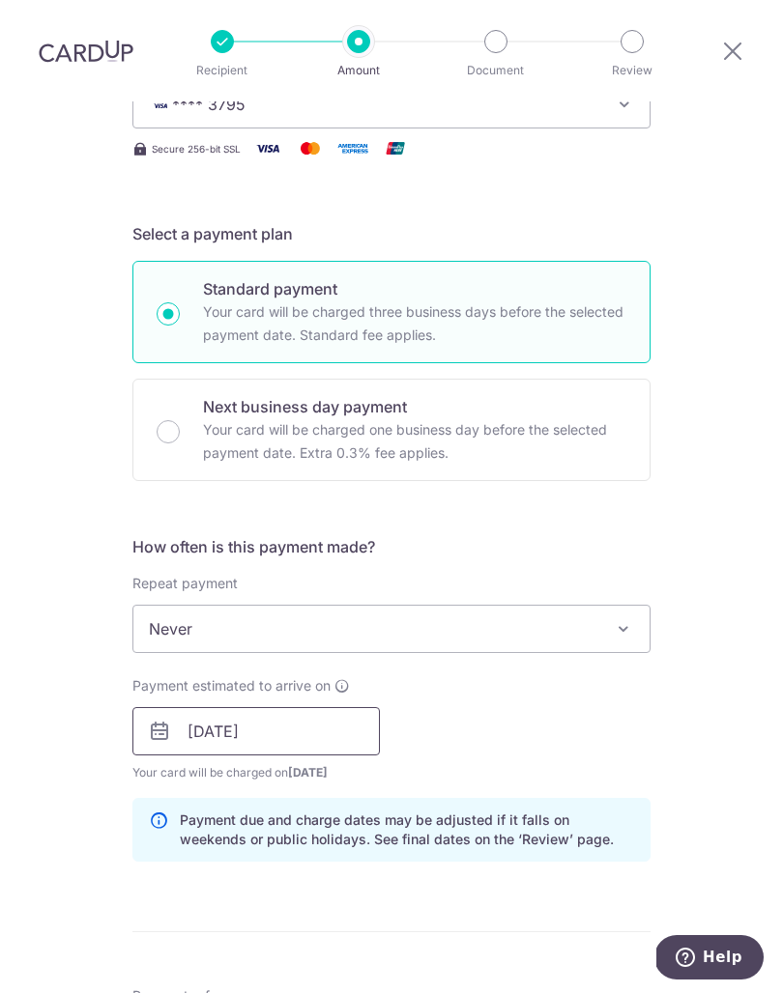
click at [339, 707] on input "[DATE]" at bounding box center [255, 731] width 247 height 48
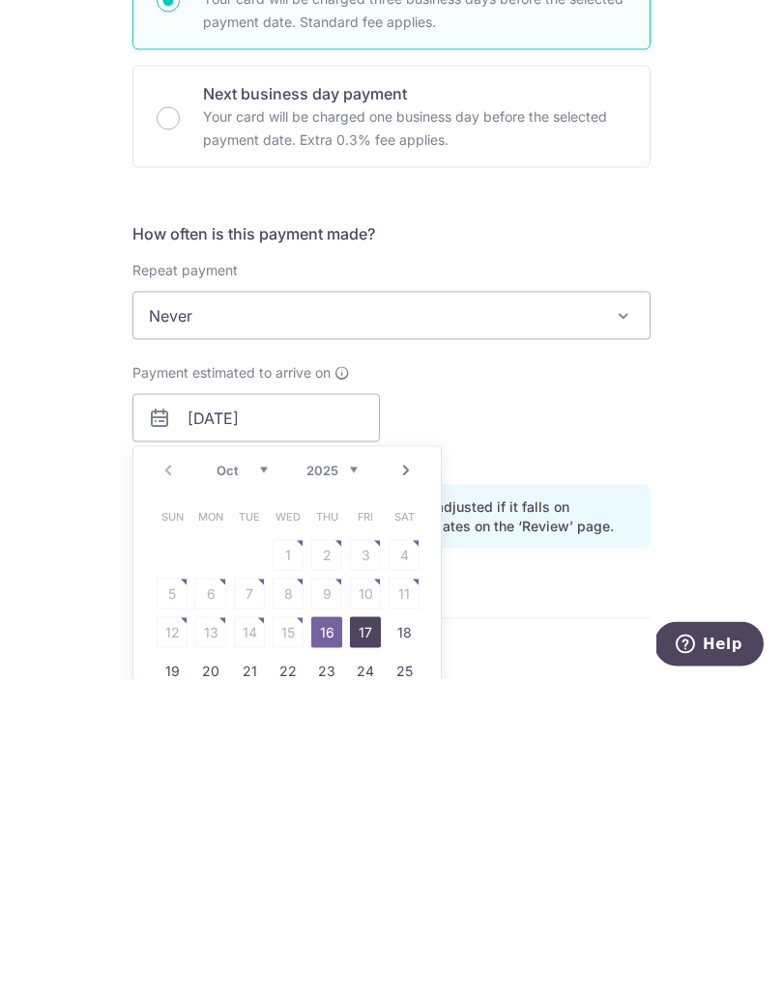
click at [369, 930] on link "17" at bounding box center [365, 945] width 31 height 31
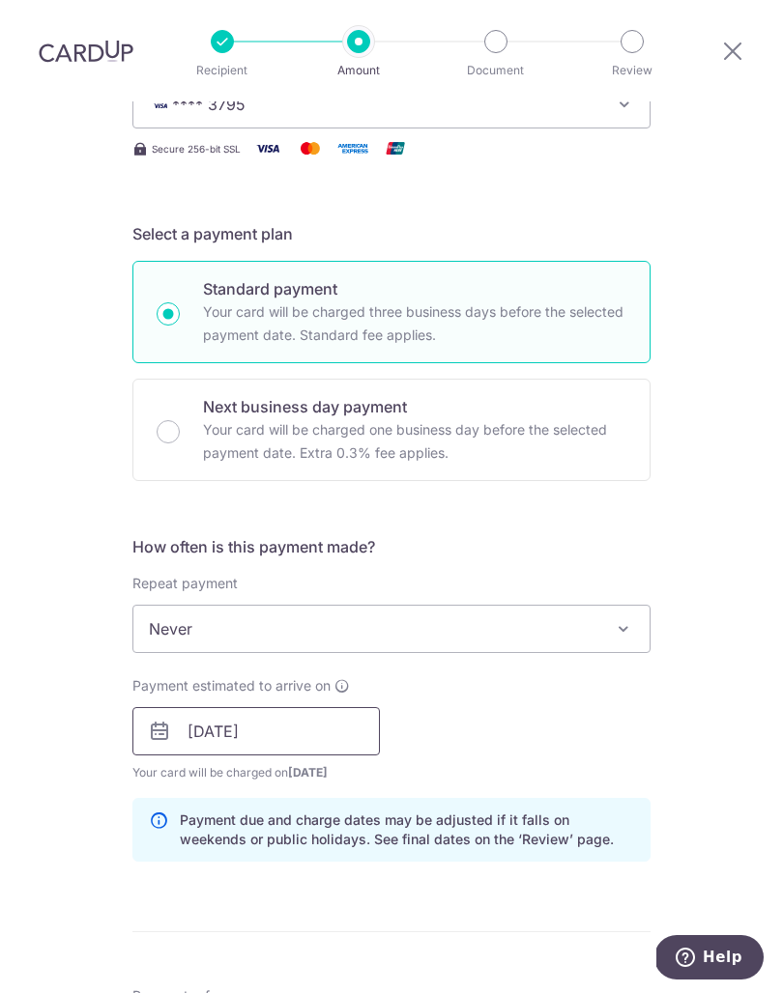
click at [345, 707] on input "[DATE]" at bounding box center [255, 731] width 247 height 48
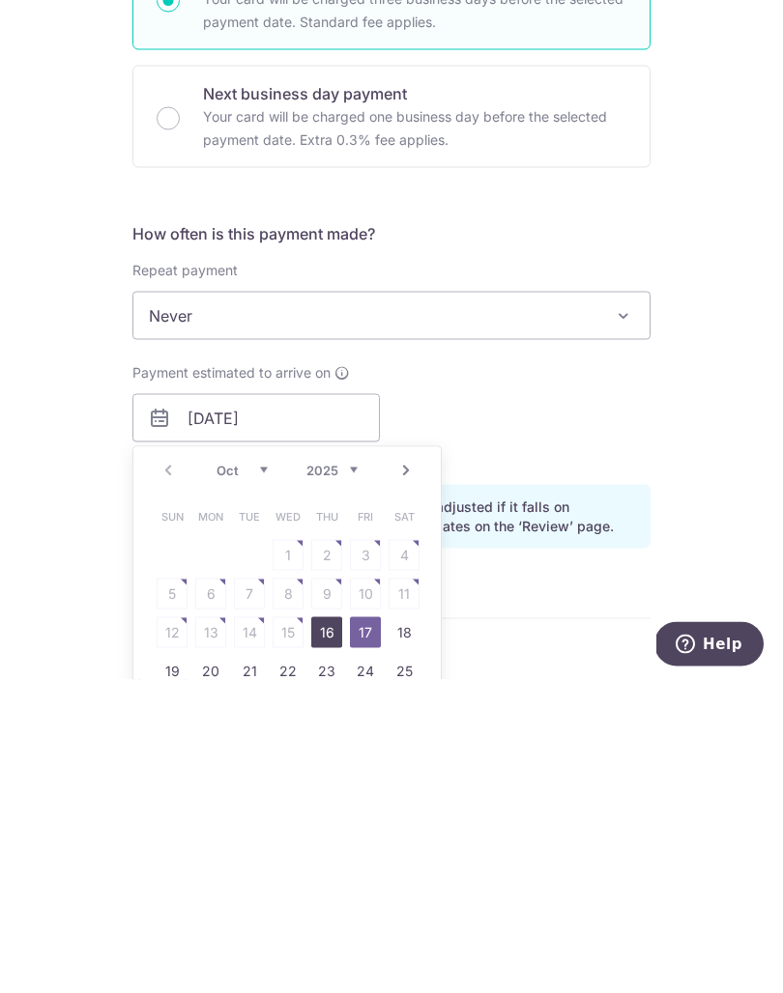
click at [327, 930] on link "16" at bounding box center [326, 945] width 31 height 31
type input "[DATE]"
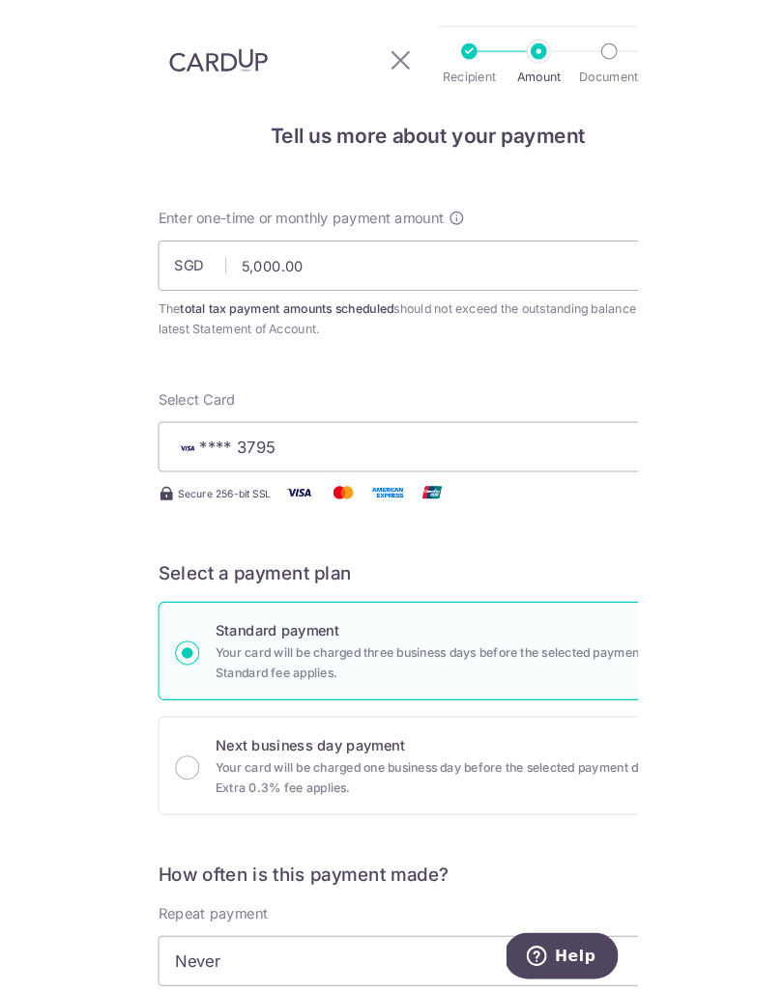
scroll to position [84, 0]
